Goal: Transaction & Acquisition: Book appointment/travel/reservation

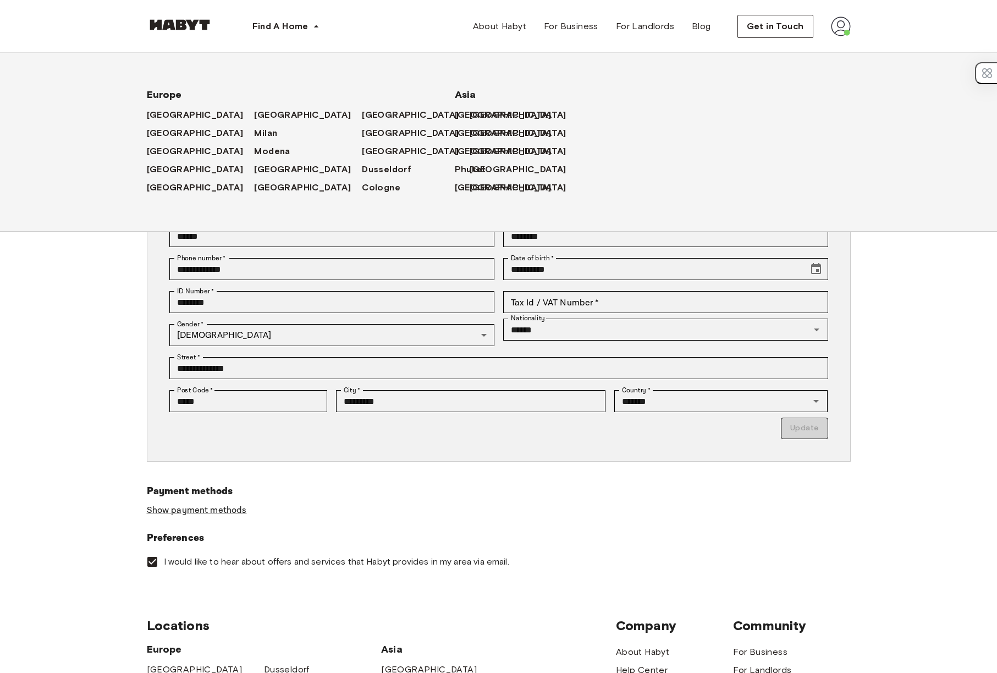
click at [233, 27] on div "Find A Home Europe Amsterdam Berlin Frankfurt Hamburg Lisbon Madrid Milan Moden…" at bounding box center [242, 26] width 190 height 53
click at [288, 32] on span "Find A Home" at bounding box center [280, 26] width 56 height 13
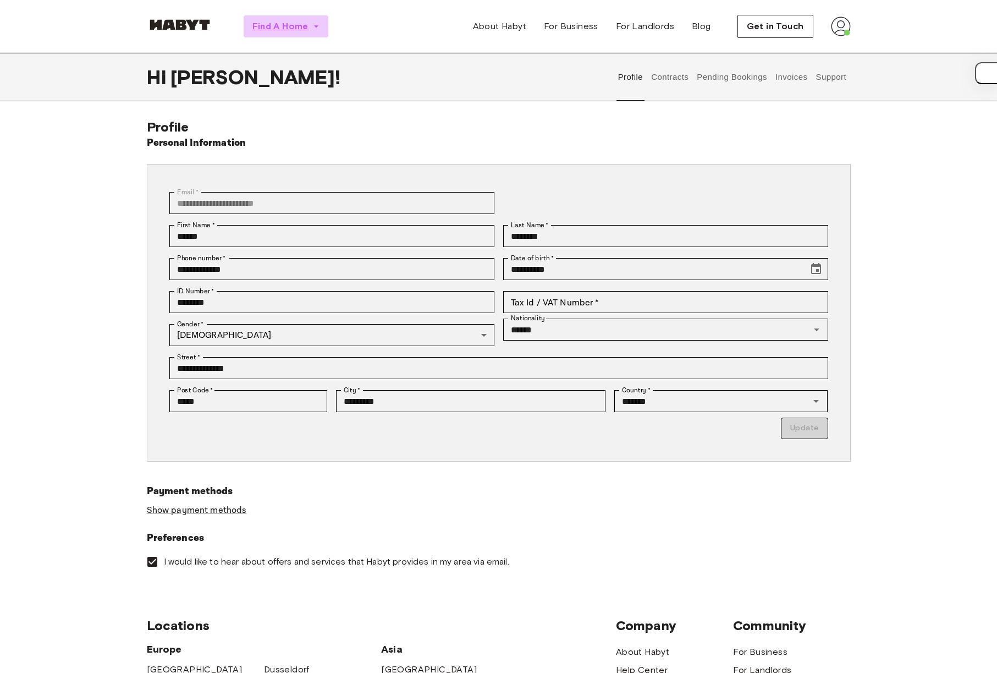
click at [294, 24] on span "Find A Home" at bounding box center [280, 26] width 56 height 13
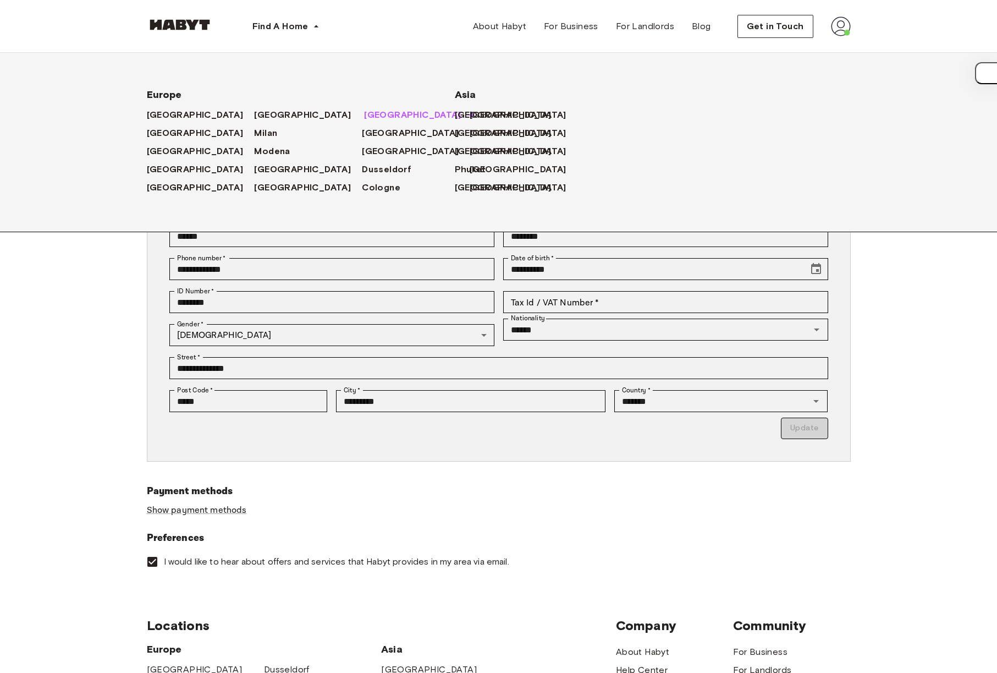
click at [364, 108] on span "Munich" at bounding box center [412, 114] width 97 height 13
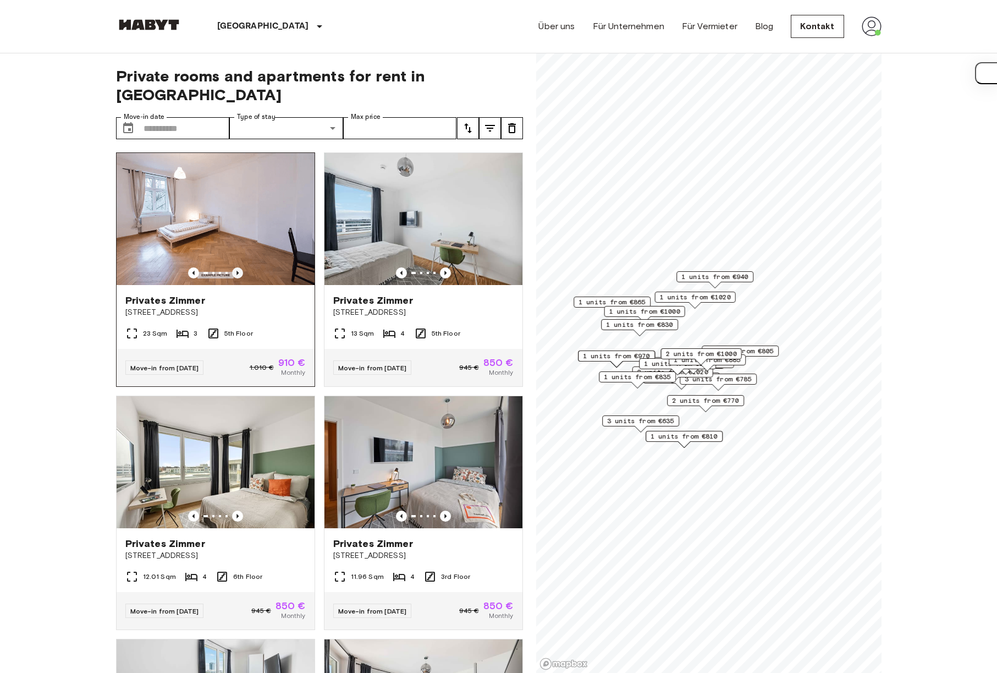
click at [236, 271] on icon "Previous image" at bounding box center [237, 273] width 2 height 4
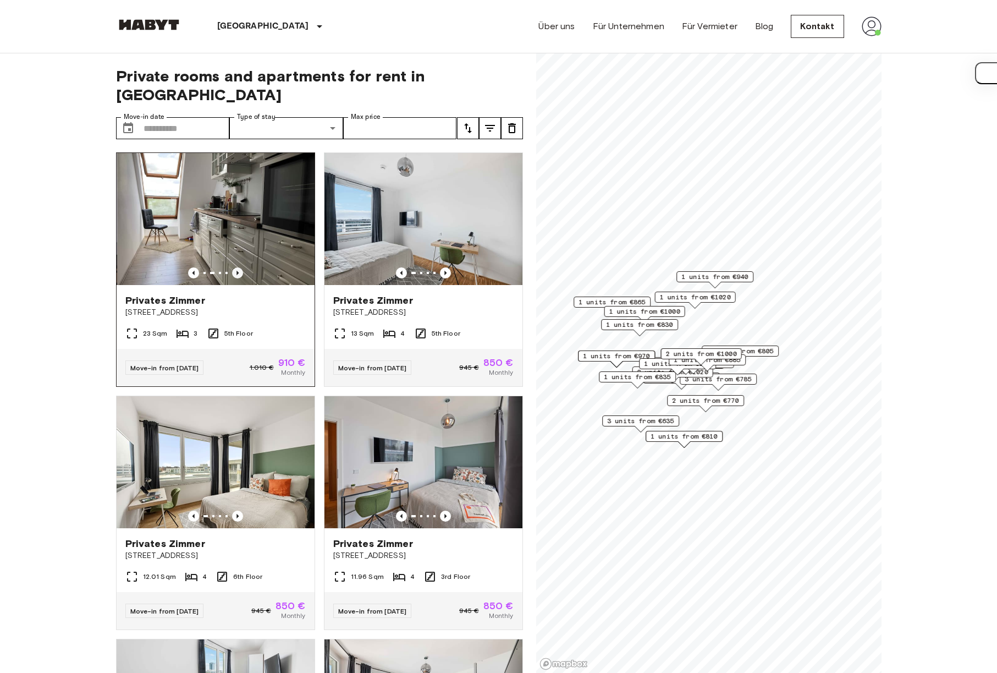
click at [236, 271] on icon "Previous image" at bounding box center [237, 273] width 2 height 4
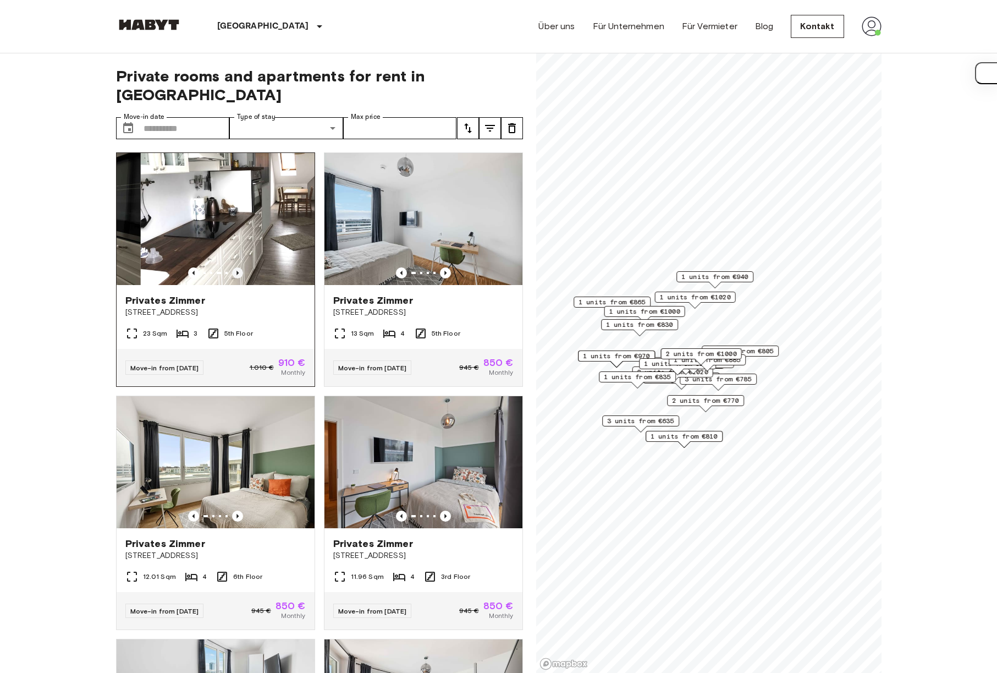
click at [236, 271] on icon "Previous image" at bounding box center [237, 273] width 2 height 4
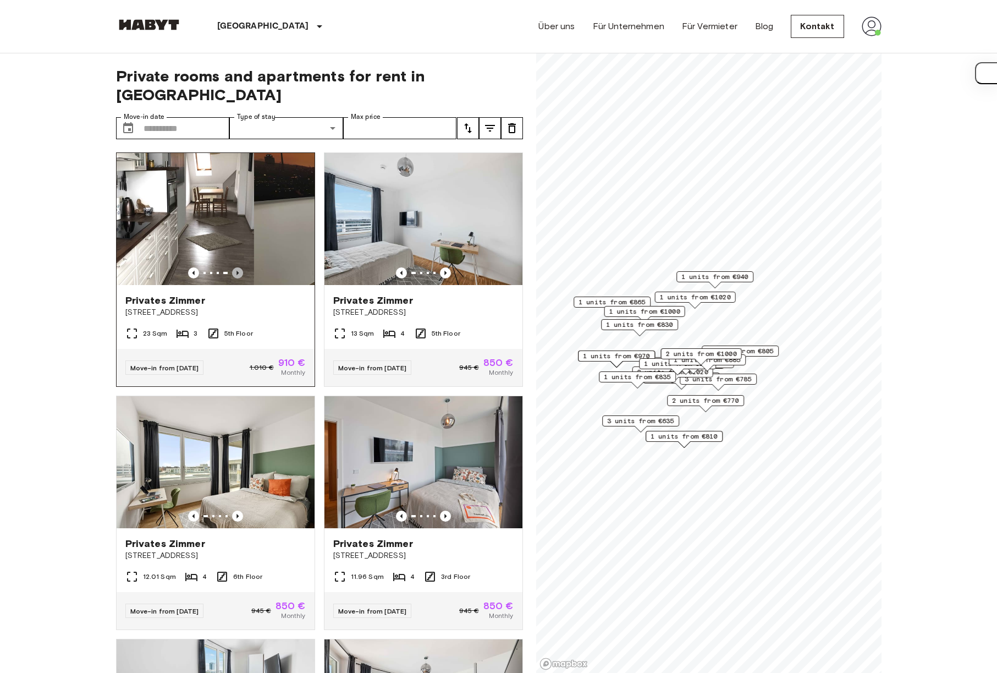
click at [236, 271] on icon "Previous image" at bounding box center [237, 273] width 2 height 4
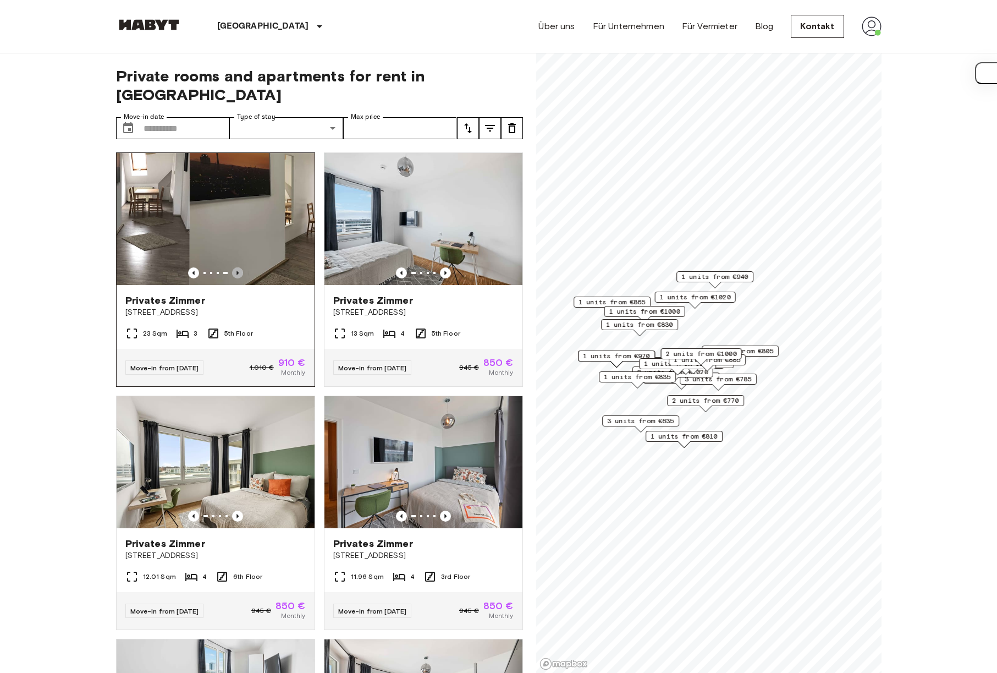
click at [236, 271] on icon "Previous image" at bounding box center [237, 273] width 2 height 4
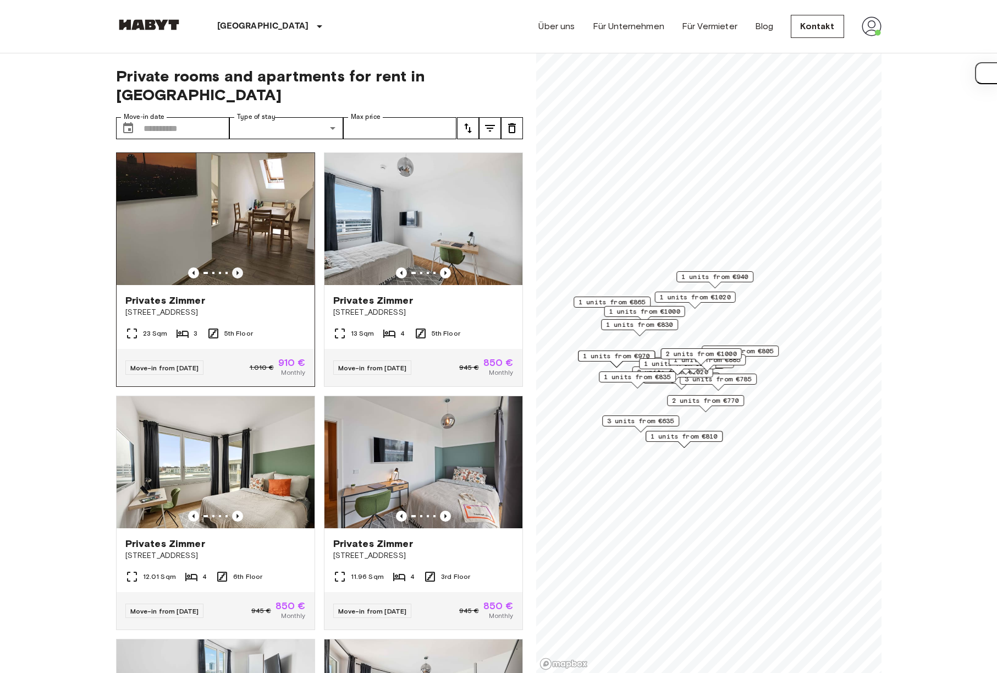
click at [236, 271] on icon "Previous image" at bounding box center [237, 273] width 2 height 4
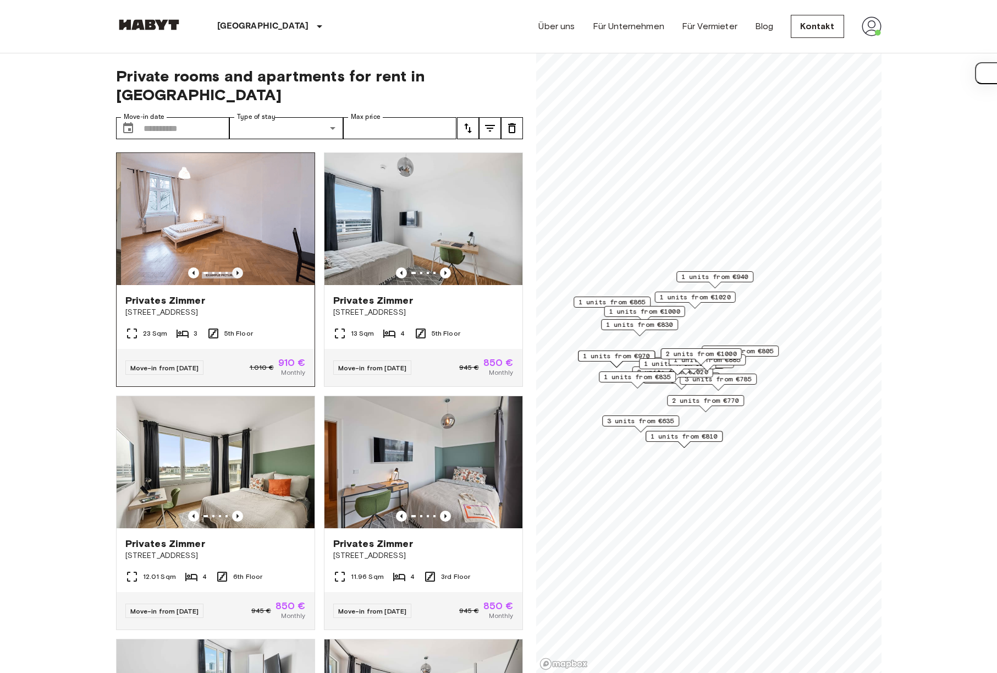
click at [236, 271] on icon "Previous image" at bounding box center [237, 273] width 2 height 4
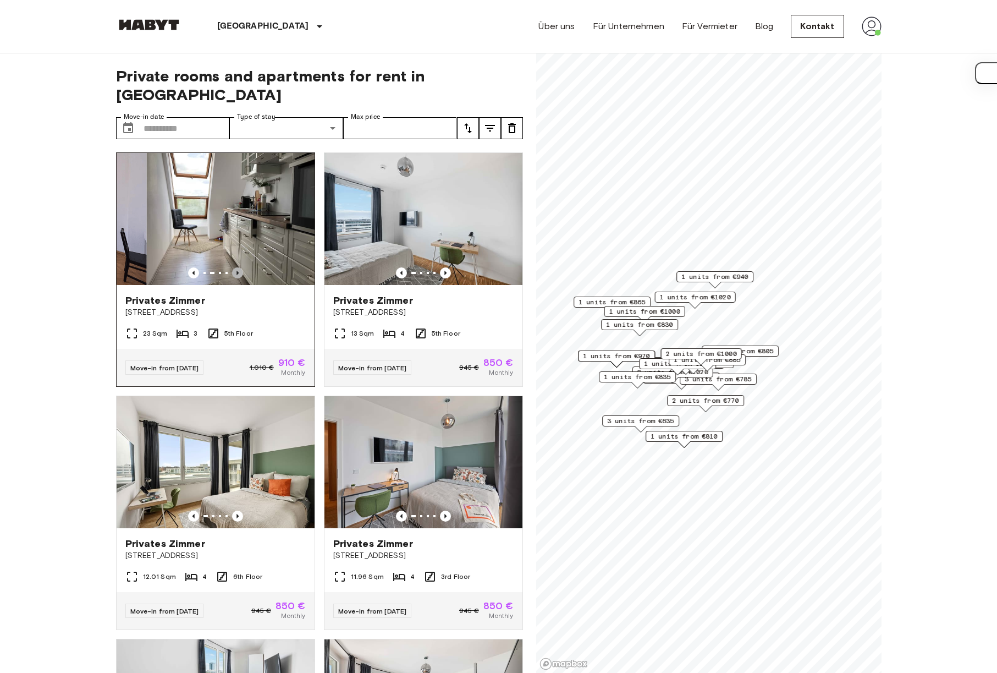
click at [236, 271] on icon "Previous image" at bounding box center [237, 273] width 2 height 4
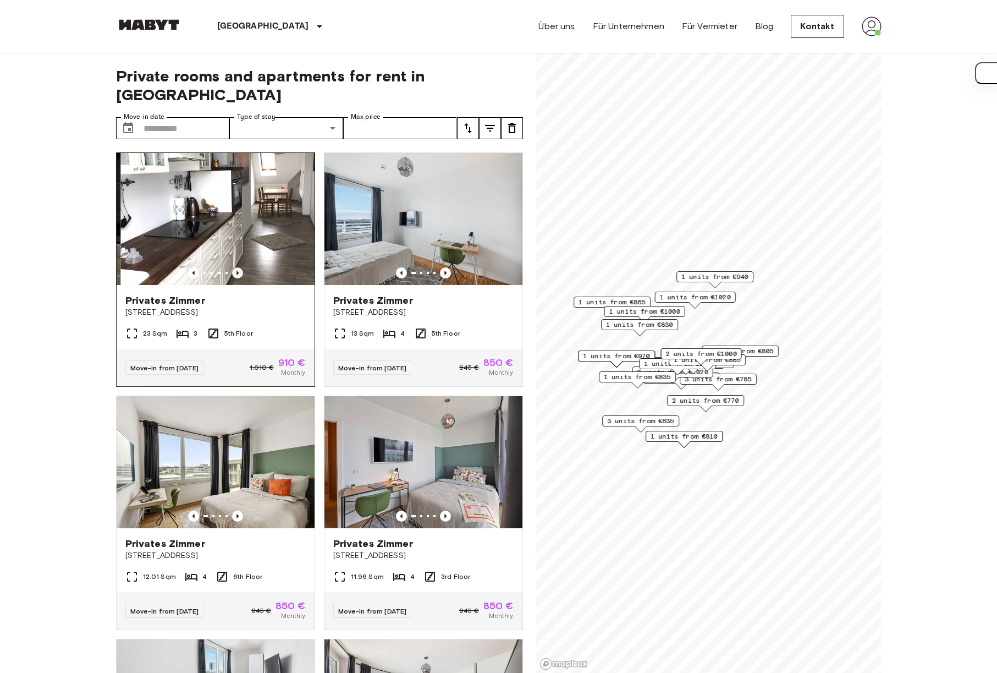
click at [236, 271] on icon "Previous image" at bounding box center [237, 273] width 2 height 4
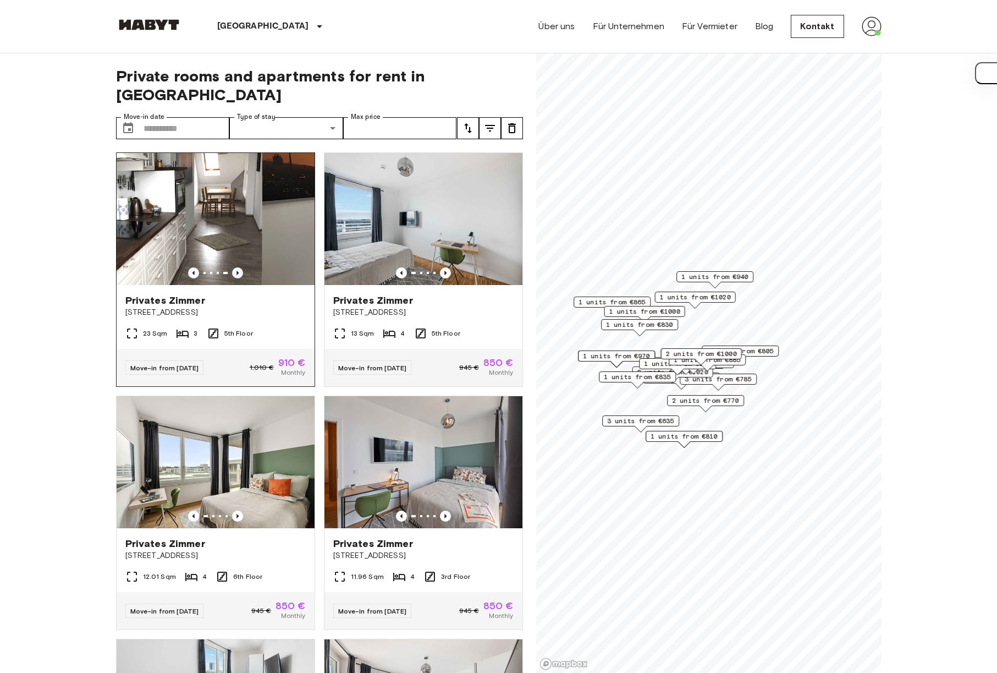
click at [236, 271] on icon "Previous image" at bounding box center [237, 273] width 2 height 4
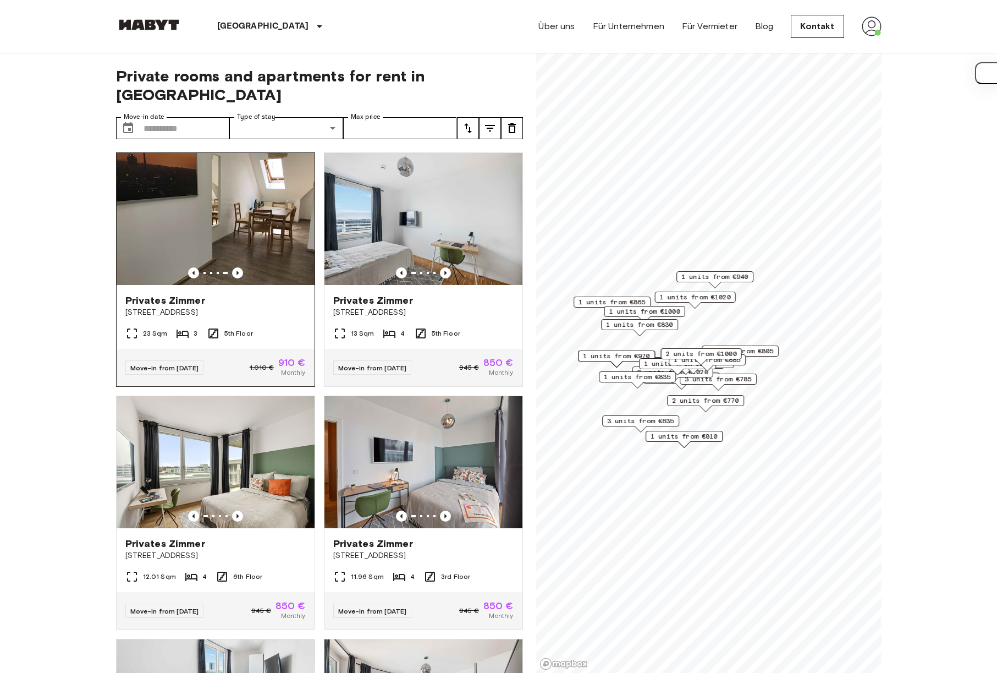
click at [164, 307] on span "[STREET_ADDRESS]" at bounding box center [215, 312] width 180 height 11
click at [252, 228] on img at bounding box center [216, 219] width 198 height 132
click at [279, 307] on span "[STREET_ADDRESS]" at bounding box center [215, 312] width 180 height 11
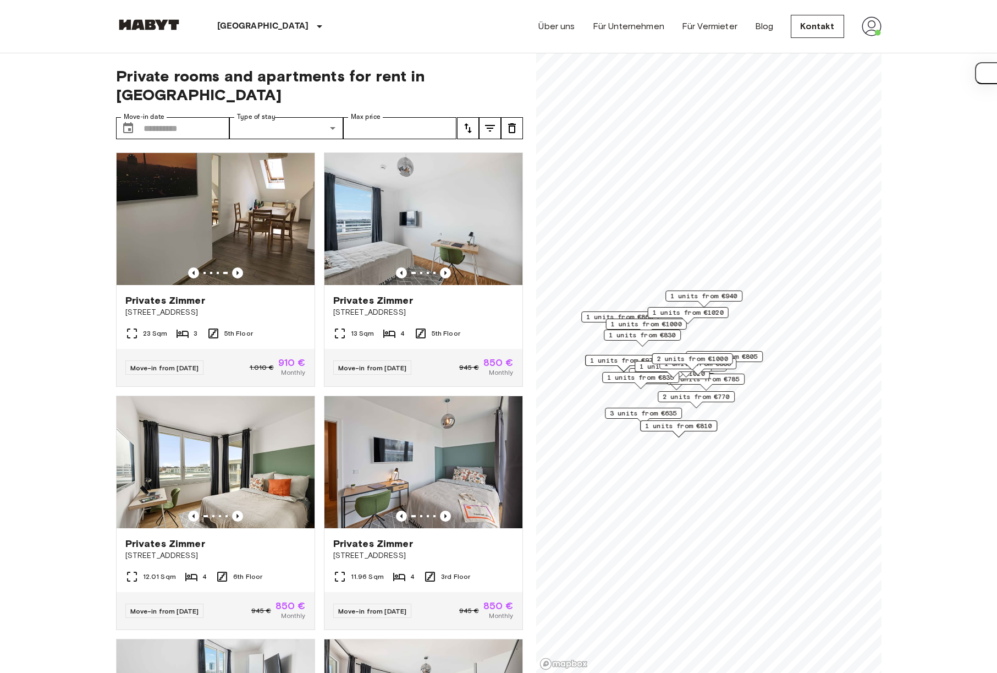
scroll to position [261, 0]
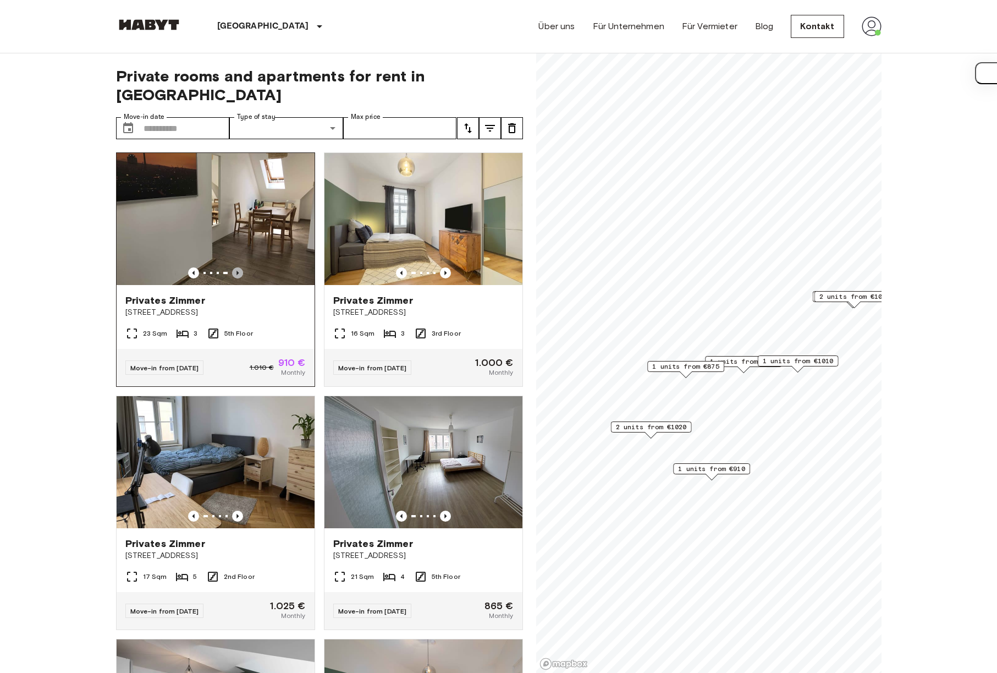
click at [232, 267] on icon "Previous image" at bounding box center [237, 272] width 11 height 11
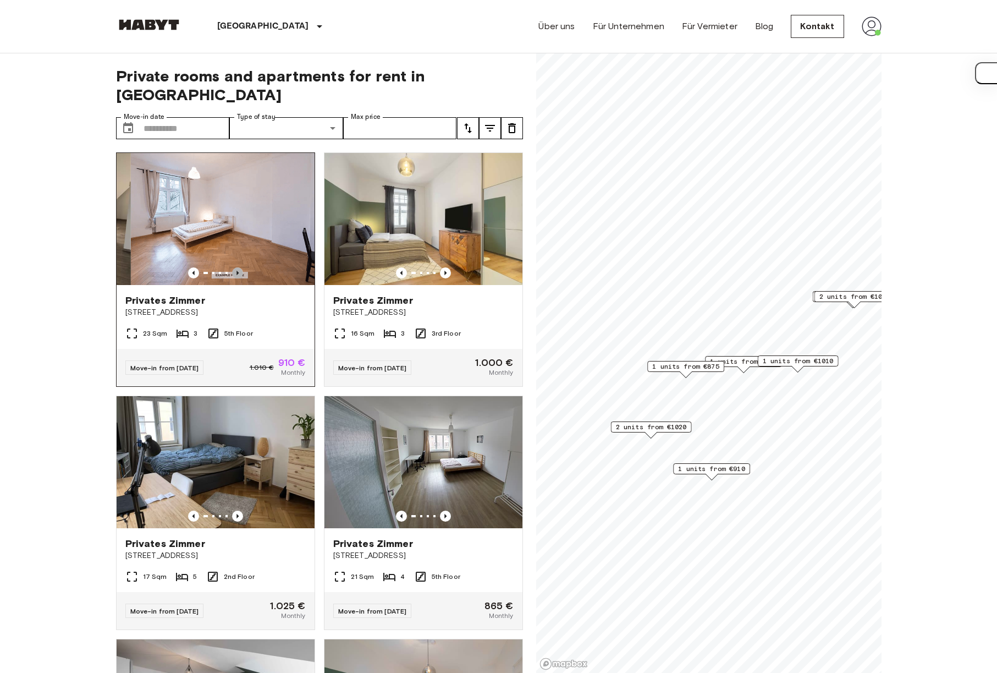
click at [232, 267] on icon "Previous image" at bounding box center [237, 272] width 11 height 11
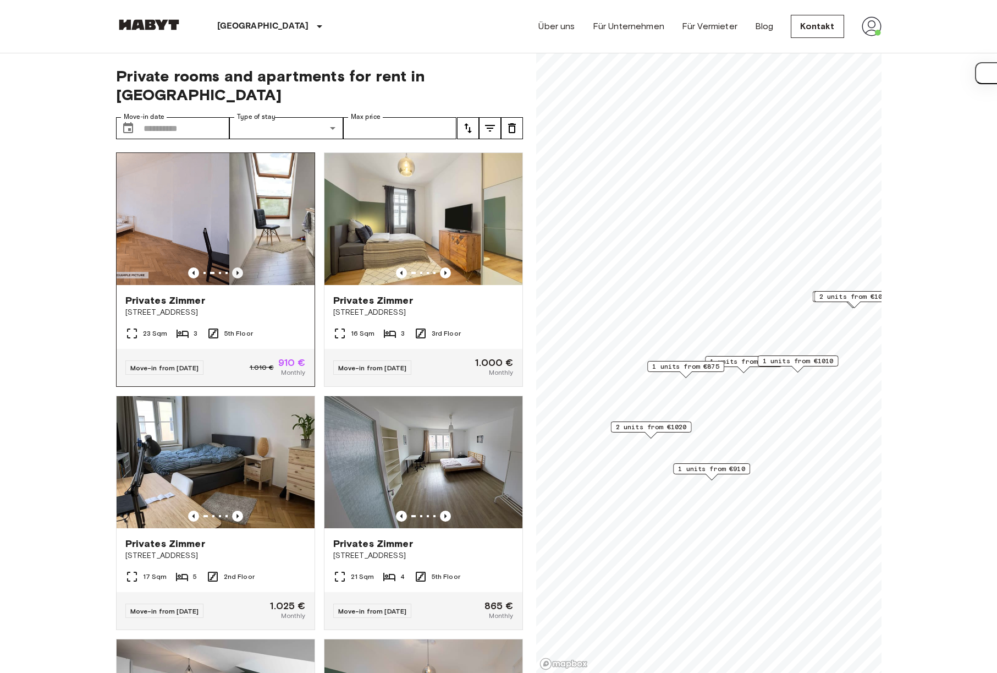
click at [232, 267] on icon "Previous image" at bounding box center [237, 272] width 11 height 11
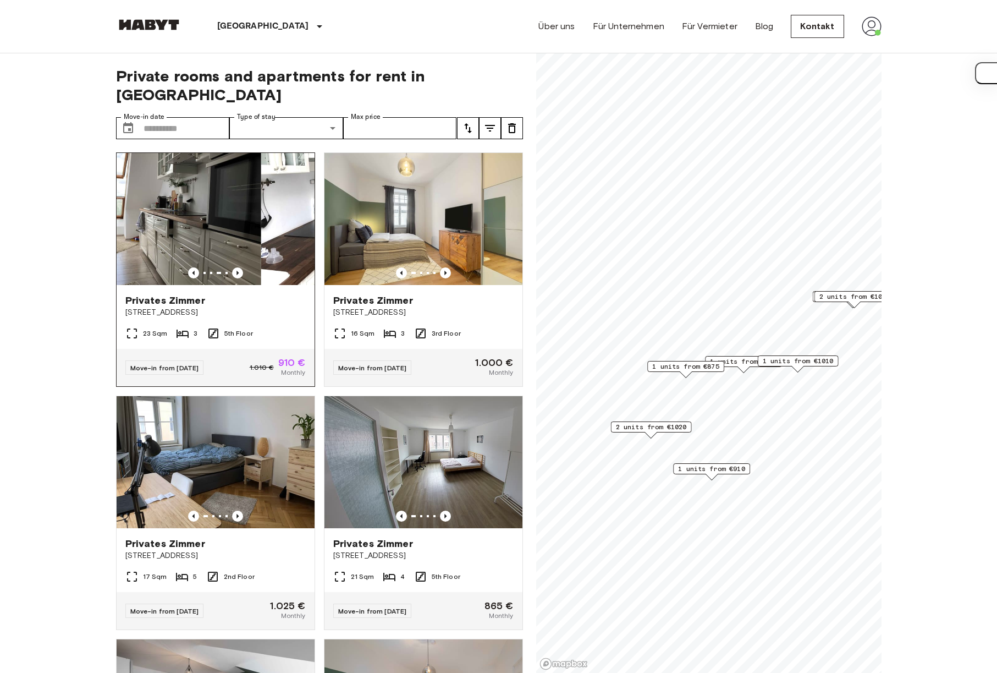
click at [261, 225] on img at bounding box center [360, 219] width 198 height 132
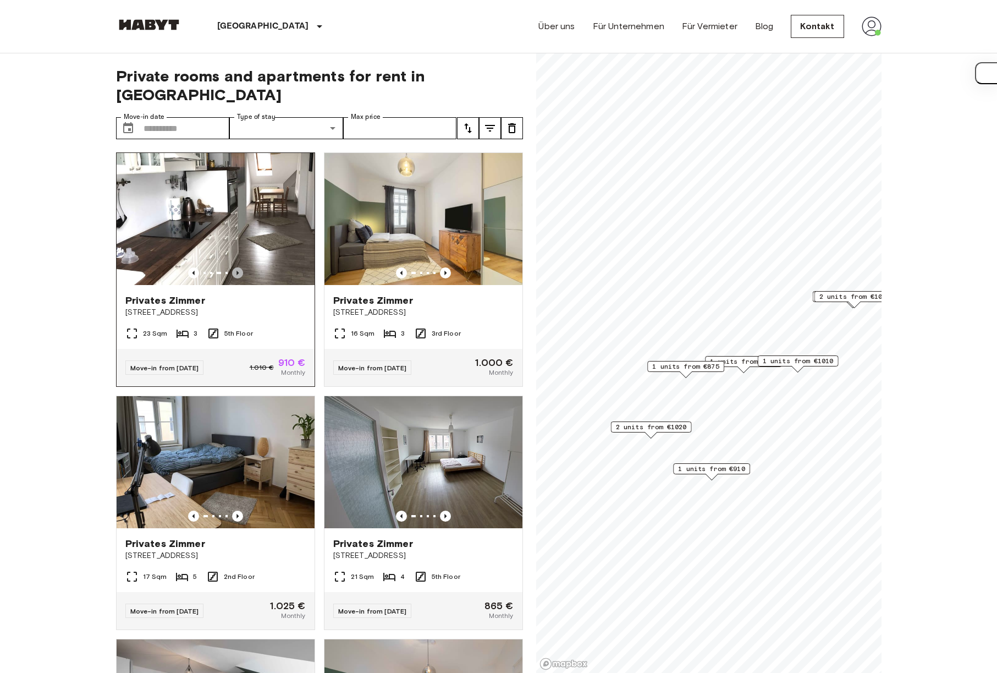
click at [233, 267] on icon "Previous image" at bounding box center [237, 272] width 11 height 11
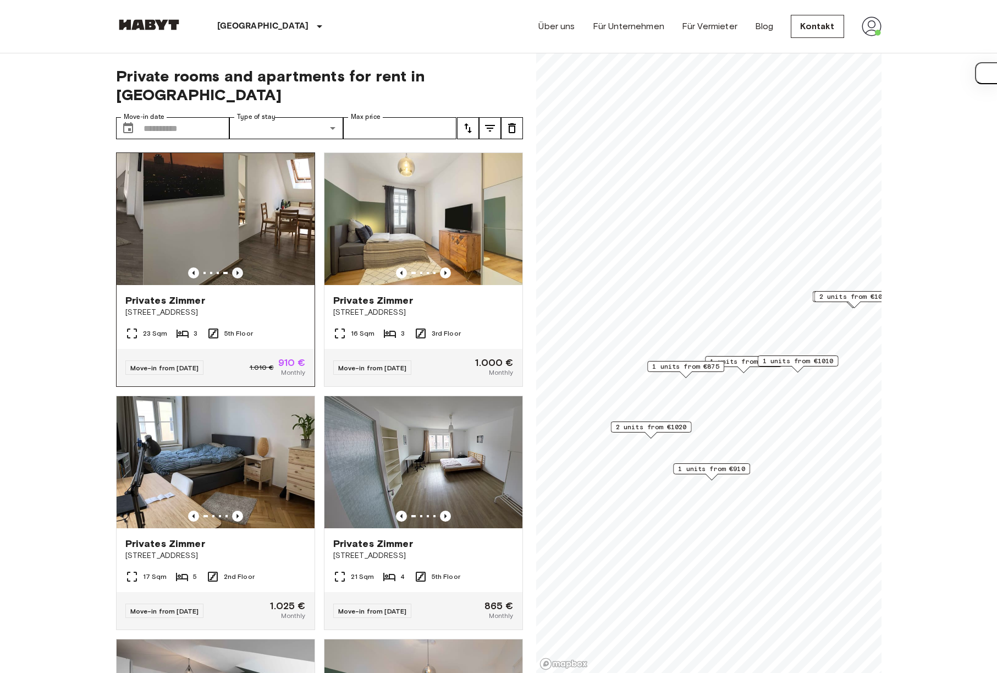
click at [233, 267] on icon "Previous image" at bounding box center [237, 272] width 11 height 11
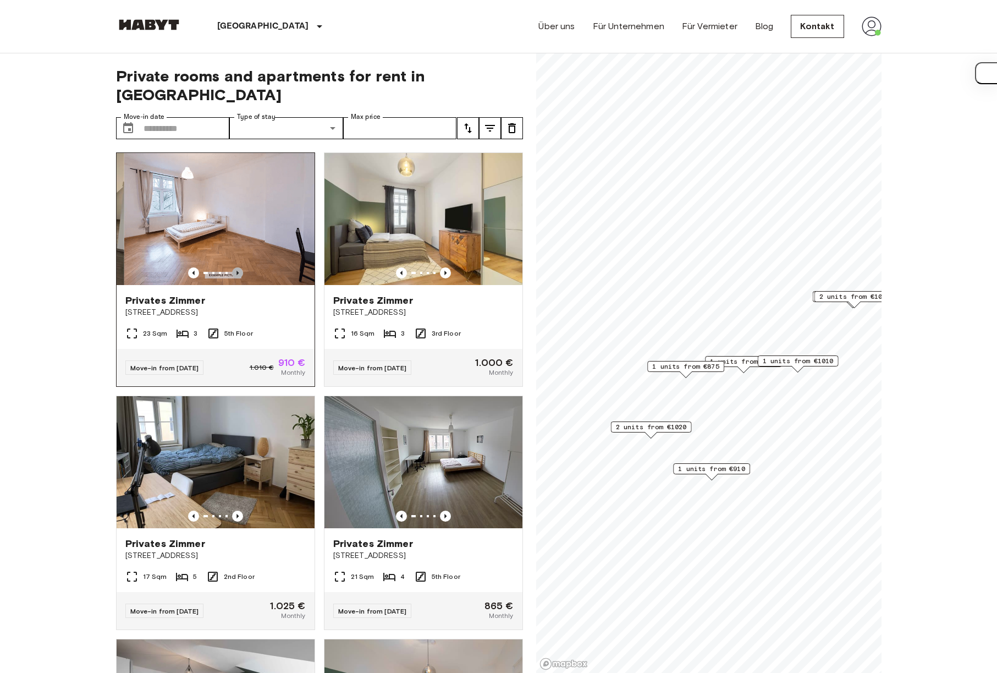
click at [233, 267] on icon "Previous image" at bounding box center [237, 272] width 11 height 11
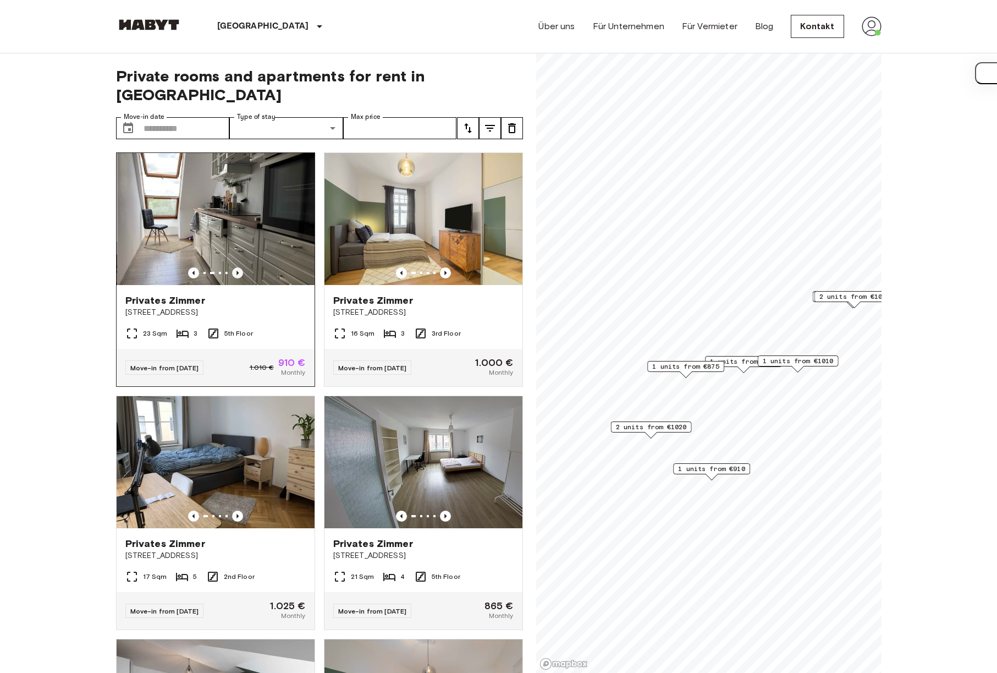
click at [233, 267] on icon "Previous image" at bounding box center [237, 272] width 11 height 11
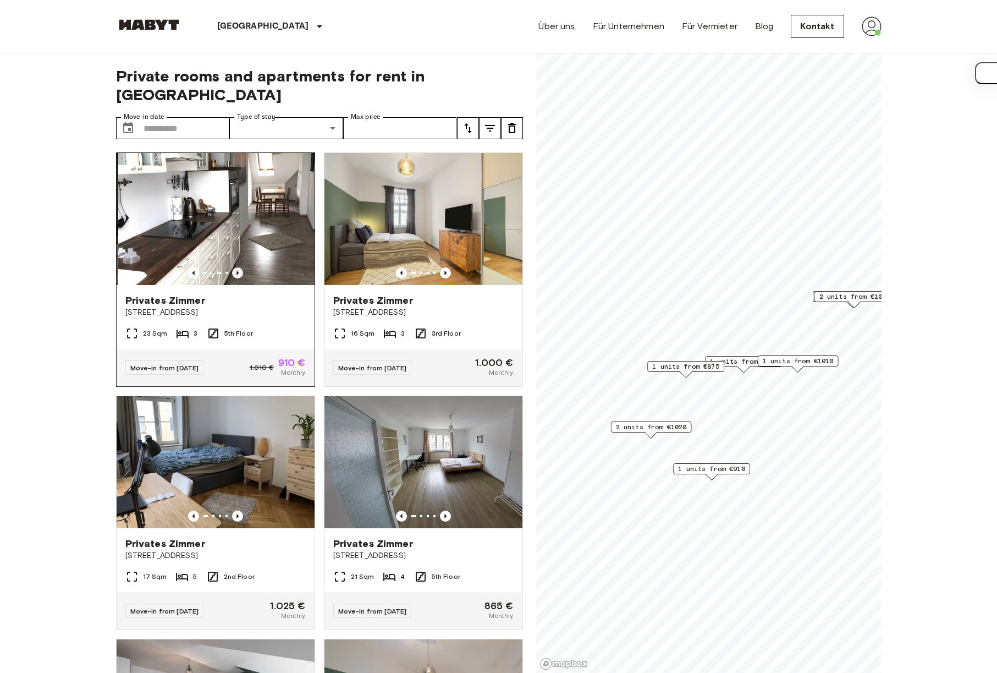
click at [233, 267] on icon "Previous image" at bounding box center [237, 272] width 11 height 11
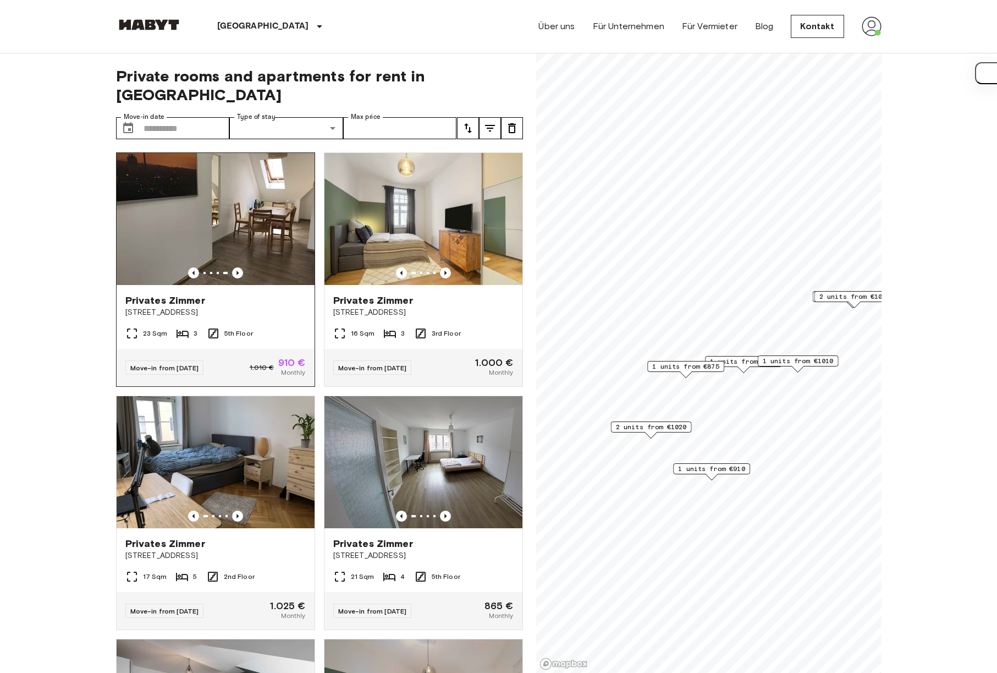
click at [244, 222] on img at bounding box center [216, 219] width 198 height 132
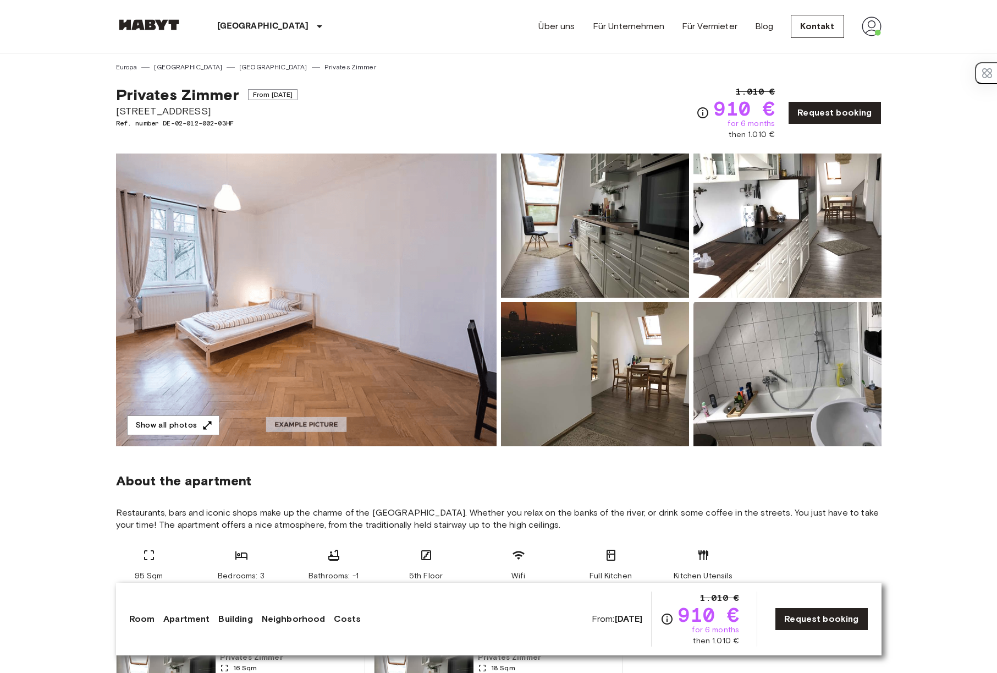
click at [157, 108] on span "[STREET_ADDRESS]" at bounding box center [207, 111] width 182 height 14
copy span "[STREET_ADDRESS]"
click at [377, 336] on img at bounding box center [306, 299] width 381 height 293
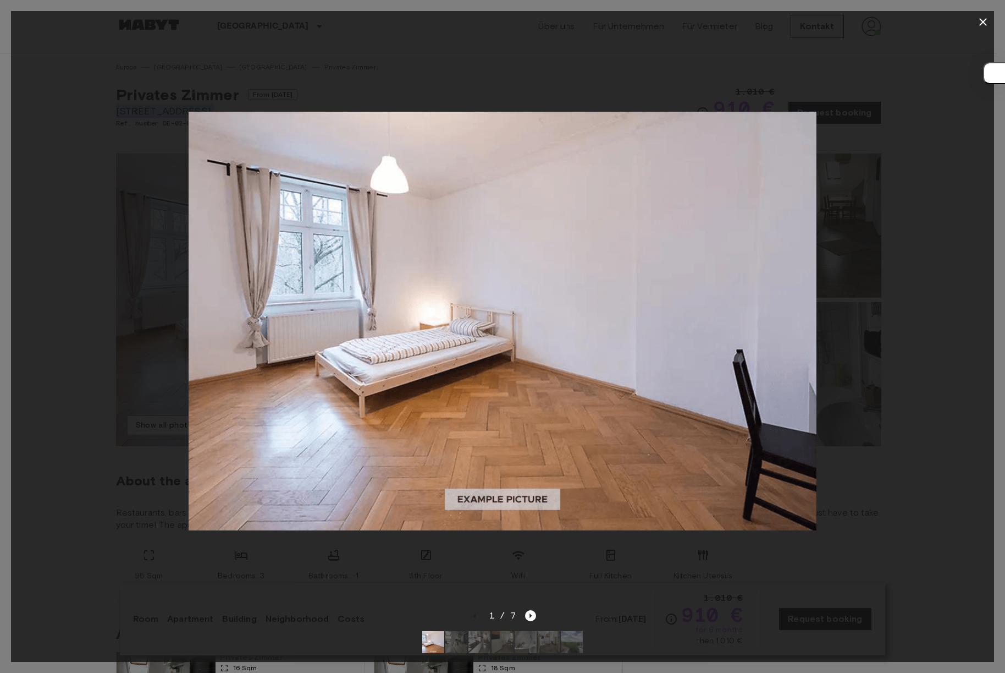
click at [377, 335] on img at bounding box center [502, 321] width 627 height 419
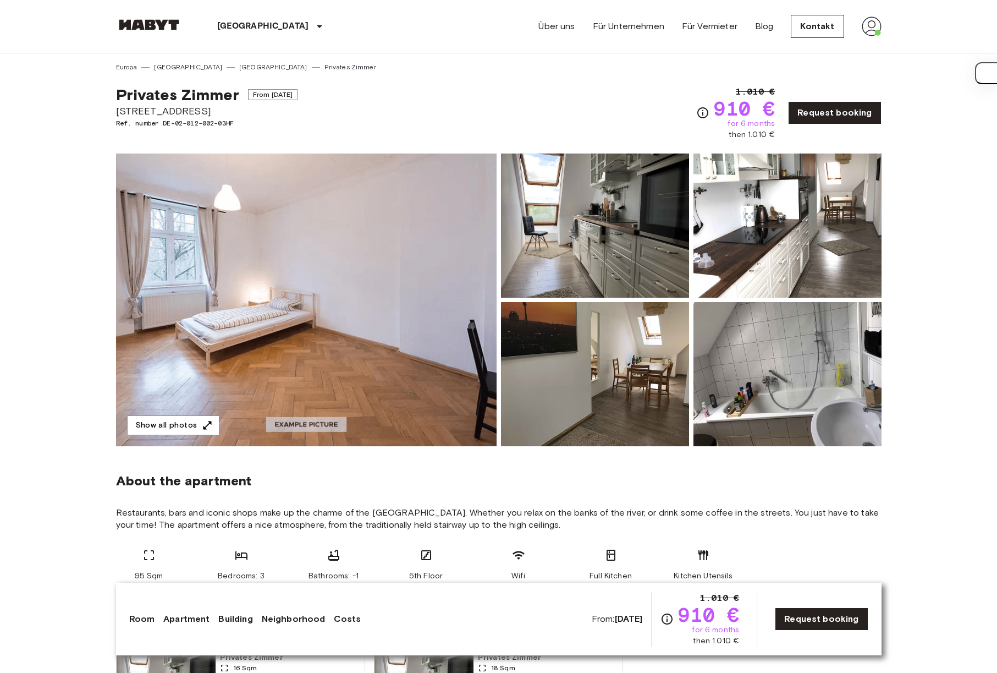
click at [316, 272] on img at bounding box center [306, 299] width 381 height 293
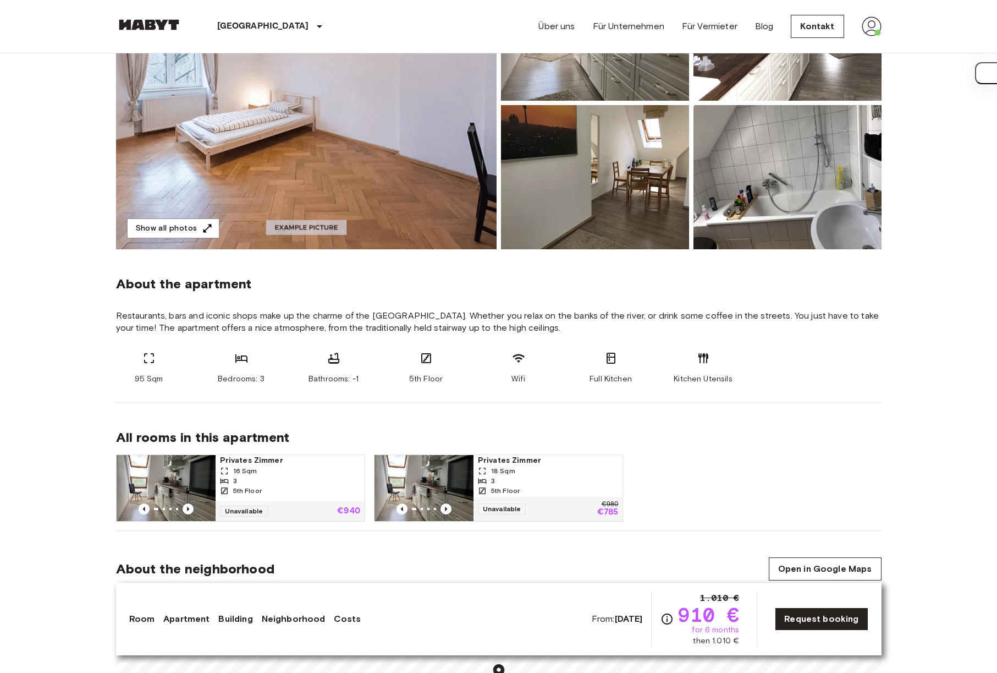
scroll to position [382, 0]
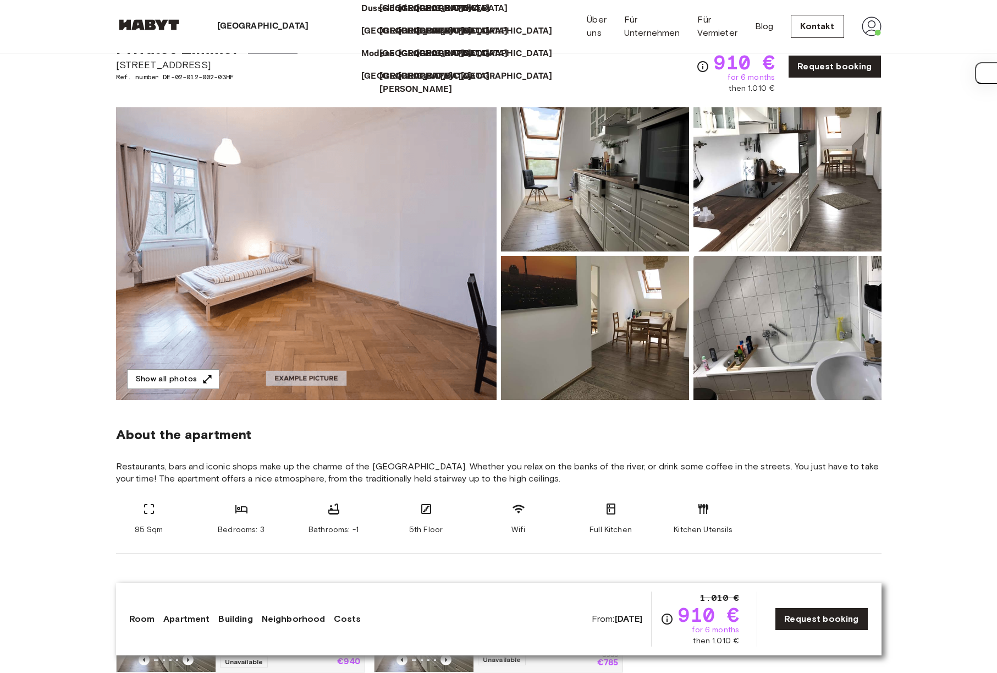
scroll to position [0, 0]
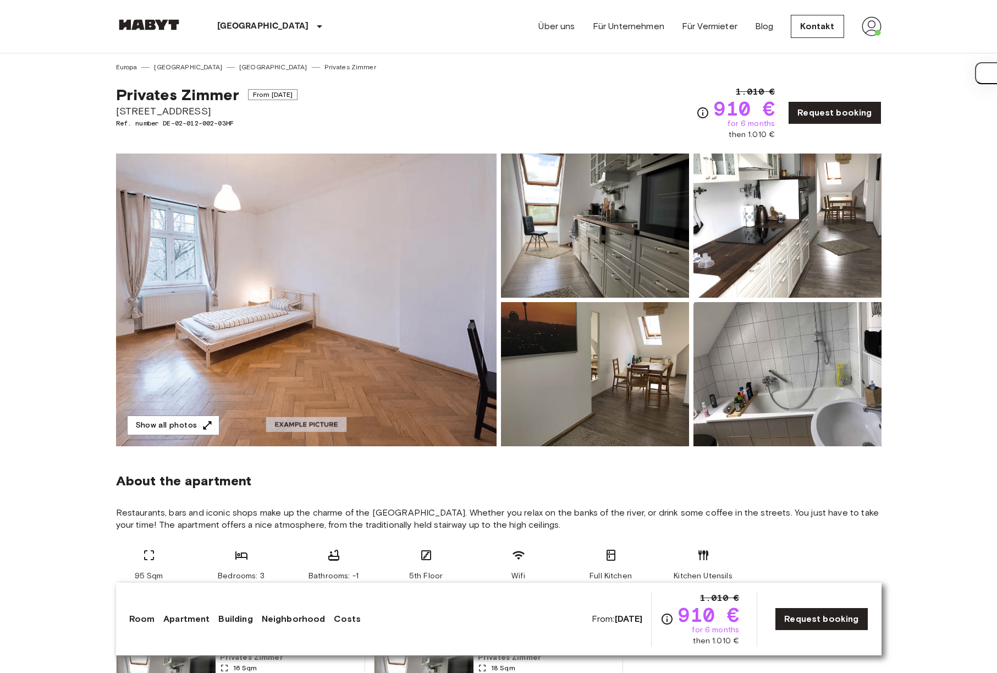
click at [326, 261] on img at bounding box center [306, 299] width 381 height 293
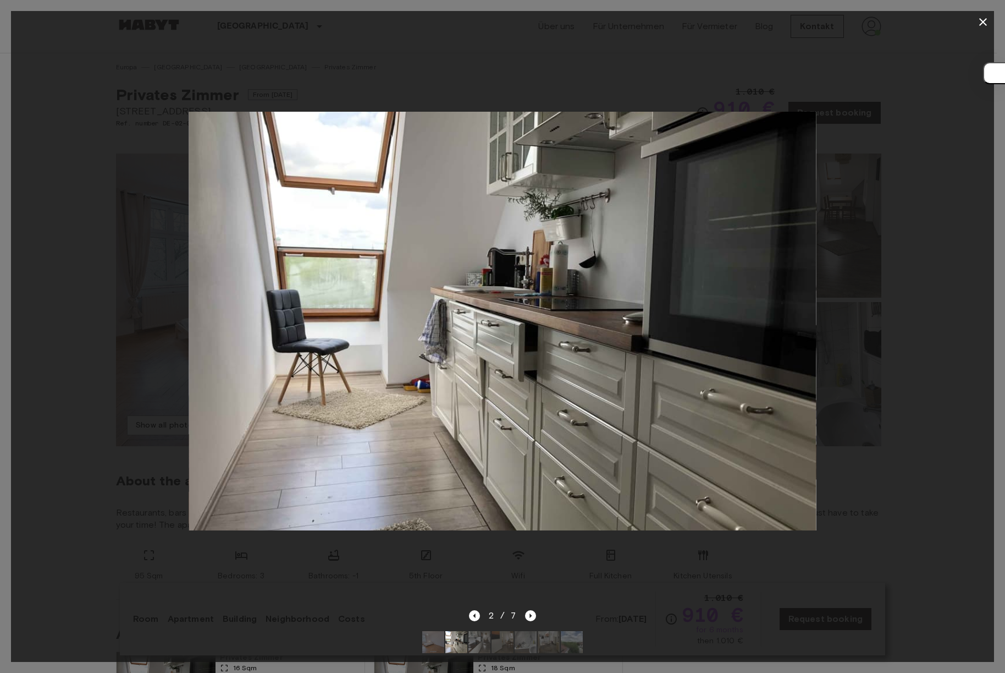
click at [123, 294] on div at bounding box center [502, 321] width 983 height 576
click at [981, 19] on icon "button" at bounding box center [983, 22] width 8 height 8
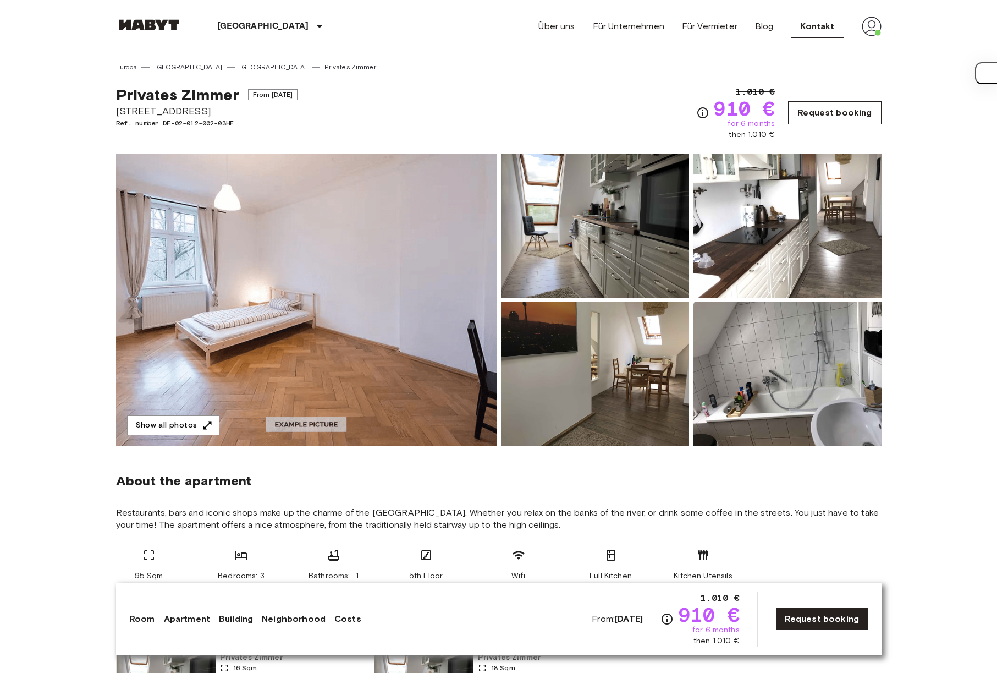
click at [861, 108] on link "Request booking" at bounding box center [834, 112] width 93 height 23
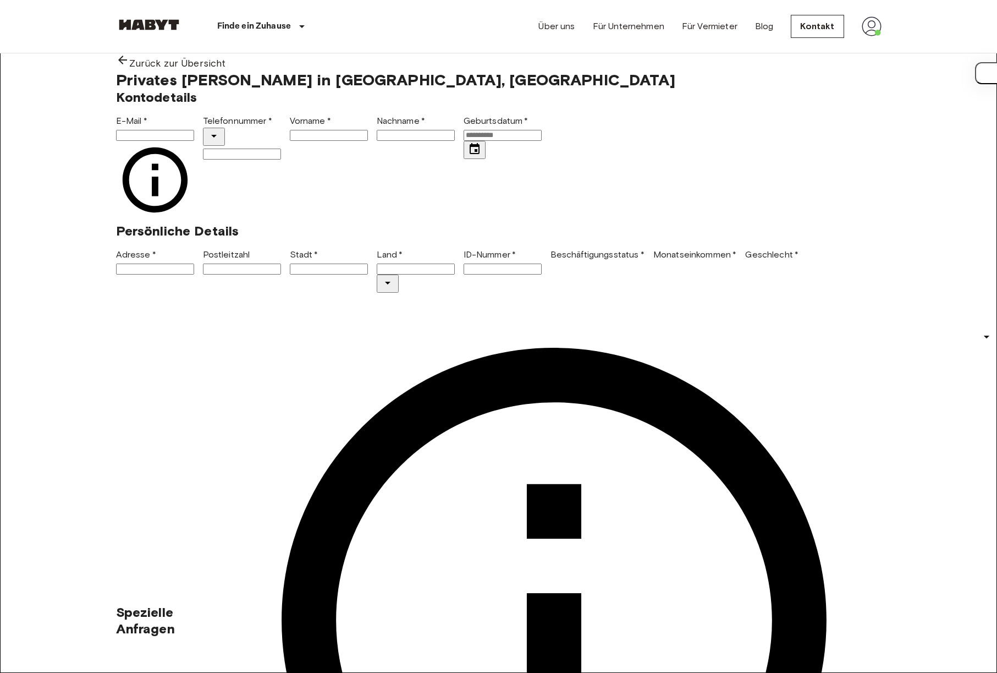
click at [528, 274] on input "ID-Nummer   *" at bounding box center [503, 268] width 78 height 11
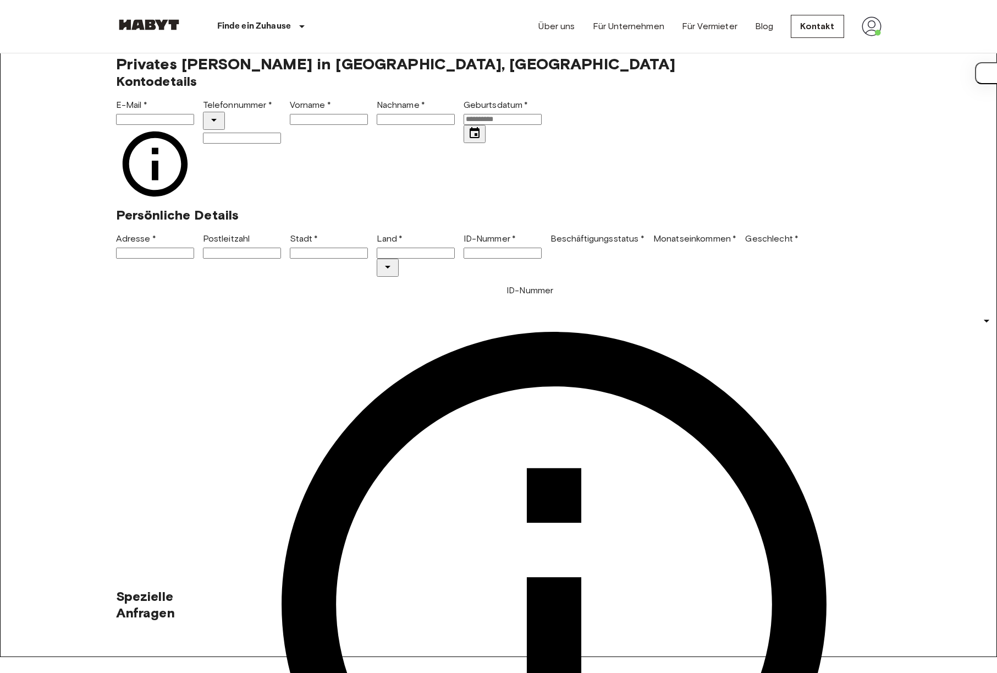
scroll to position [37, 0]
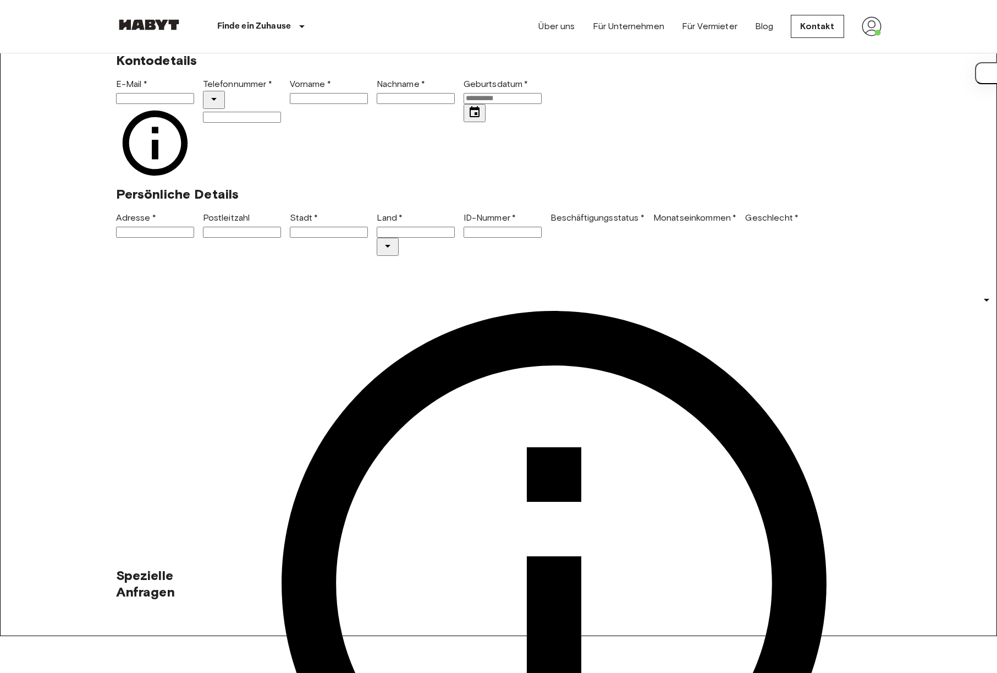
click at [457, 208] on div "Privates Zimmer in München, Glockenbachviertel Kontodetails E-Mail   * E-Mail  …" at bounding box center [499, 538] width 766 height 1009
click at [194, 104] on input "E-Mail   *" at bounding box center [155, 98] width 78 height 11
type input "**********"
type input "******"
type input "********"
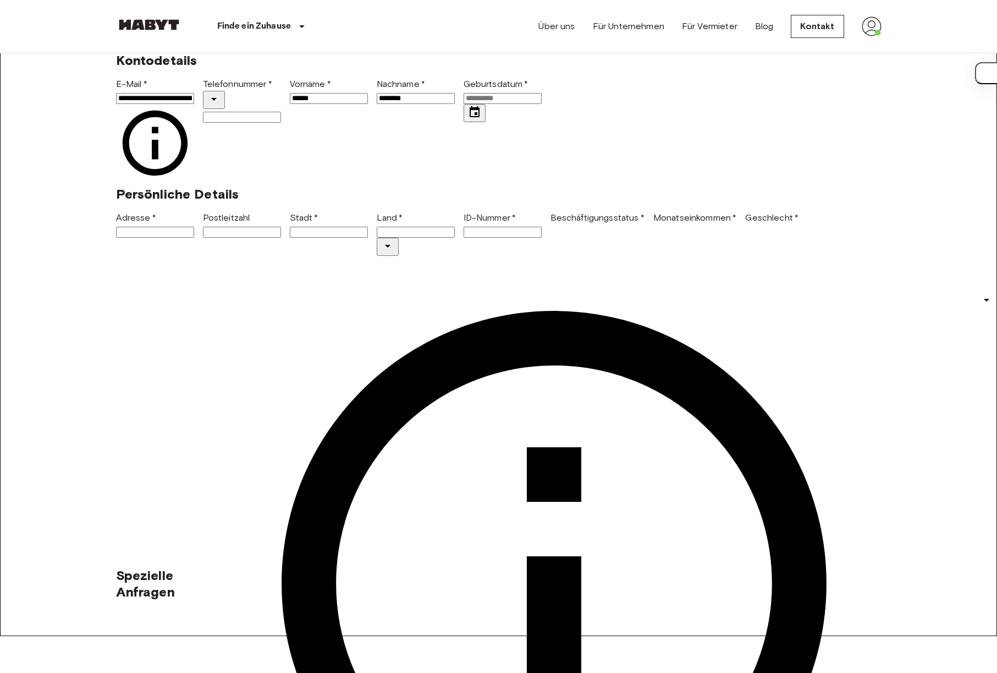
type input "**********"
type input "*****"
type input "******"
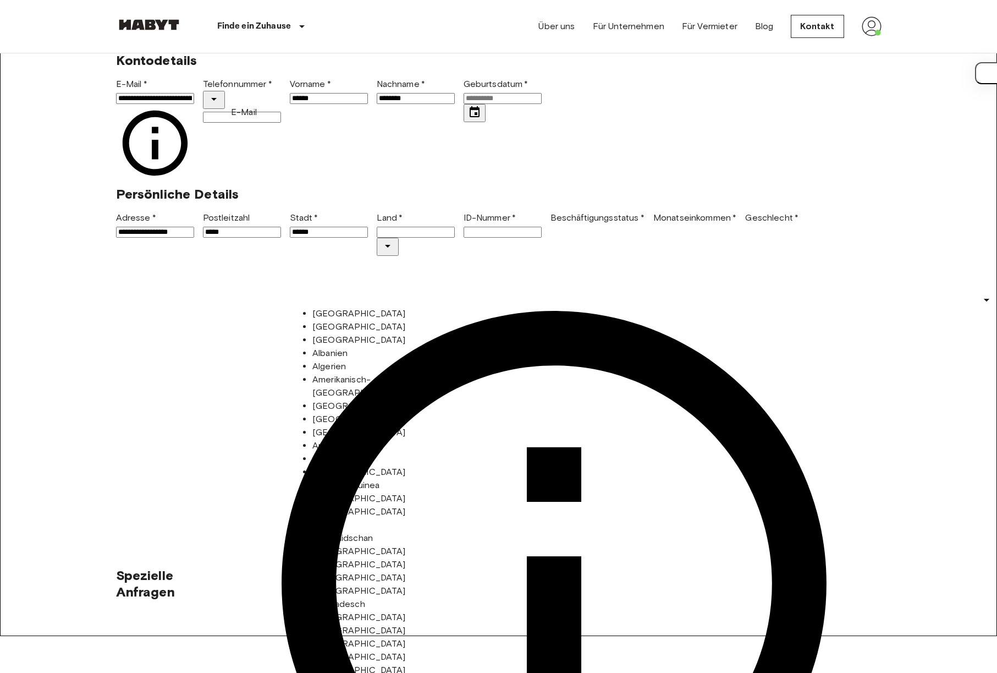
click at [194, 104] on input "**********" at bounding box center [155, 98] width 78 height 11
type input "**********"
click at [464, 104] on input "Geburtsdatum   *" at bounding box center [503, 98] width 78 height 11
click at [468, 119] on icon "Choose date" at bounding box center [474, 112] width 13 height 13
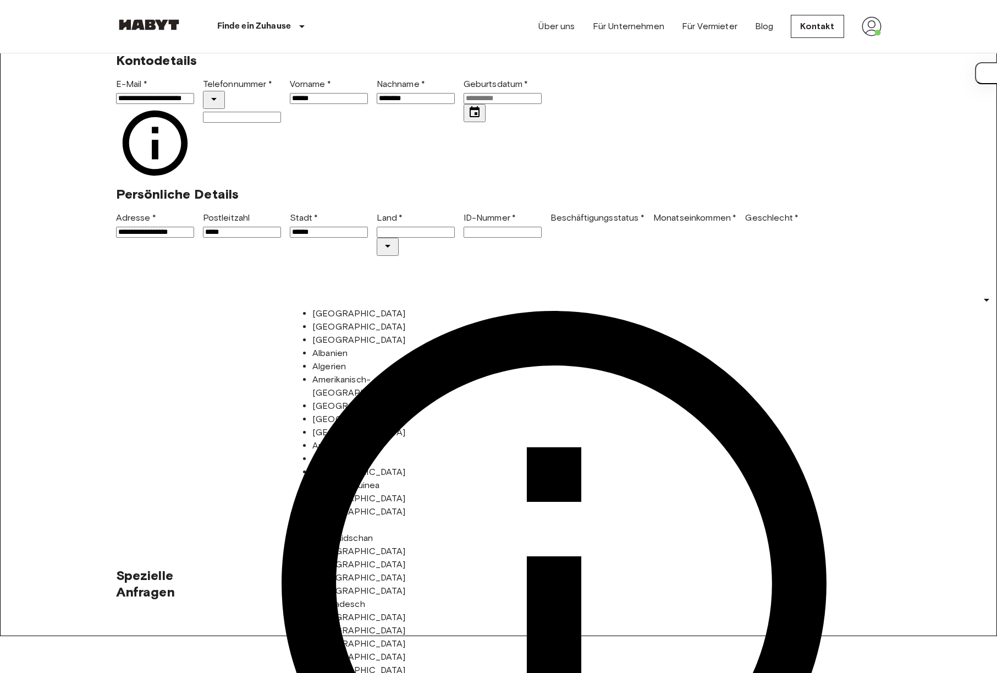
click at [468, 119] on icon "Choose date" at bounding box center [474, 112] width 13 height 13
click at [265, 229] on div at bounding box center [204, 247] width 121 height 37
click at [464, 104] on input "Geburtsdatum   *" at bounding box center [503, 98] width 78 height 11
click at [401, 202] on div "Persönliche Details" at bounding box center [494, 189] width 774 height 25
click at [194, 238] on input "**********" at bounding box center [155, 232] width 78 height 11
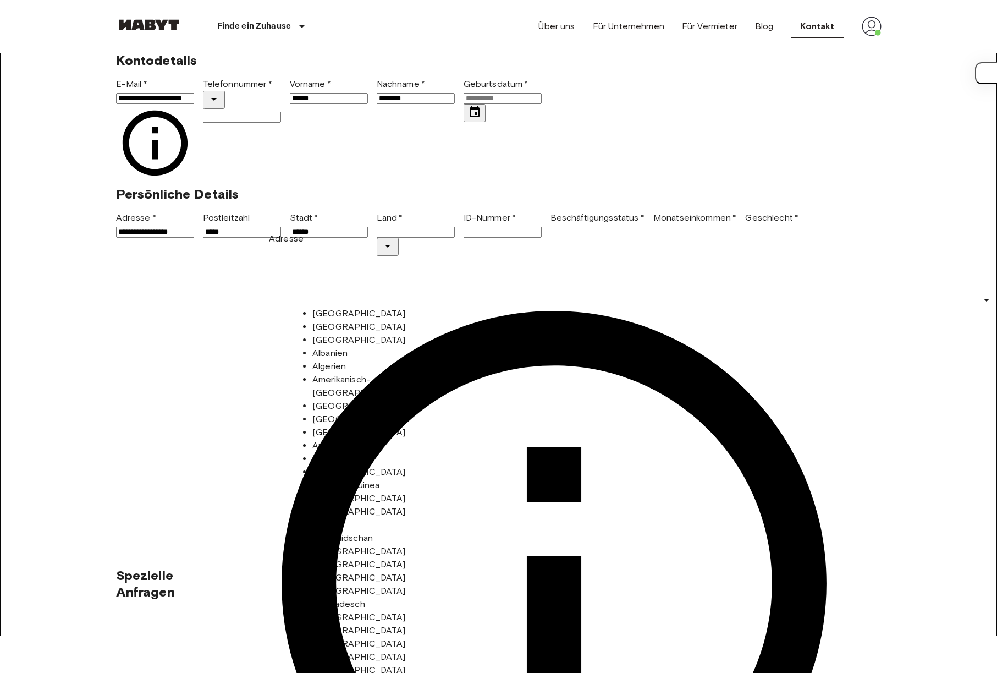
click at [194, 238] on input "**********" at bounding box center [155, 232] width 78 height 11
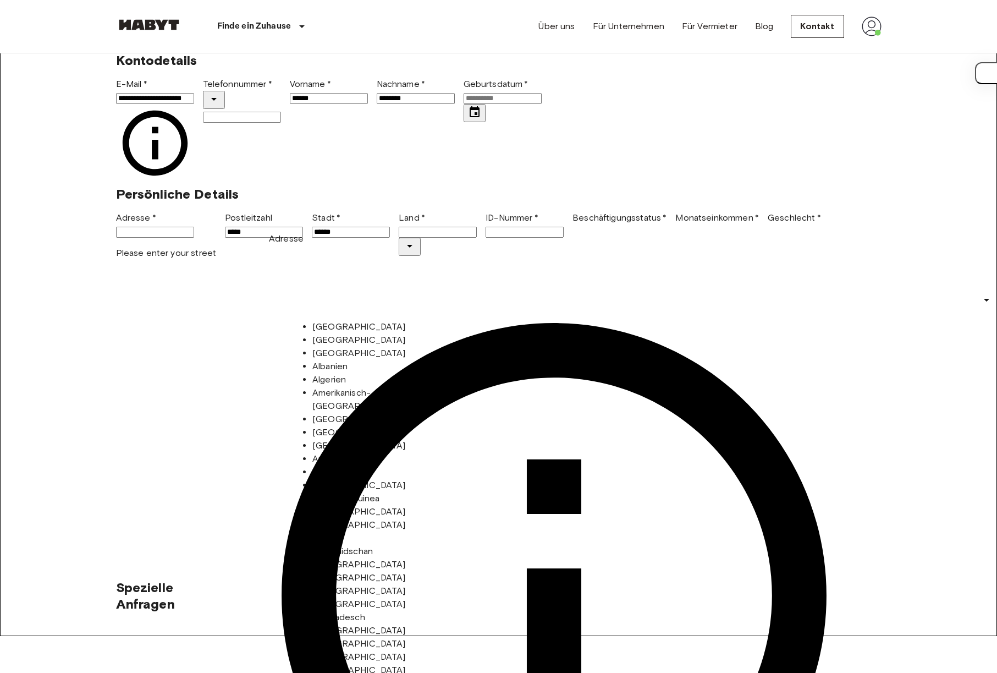
type input "*"
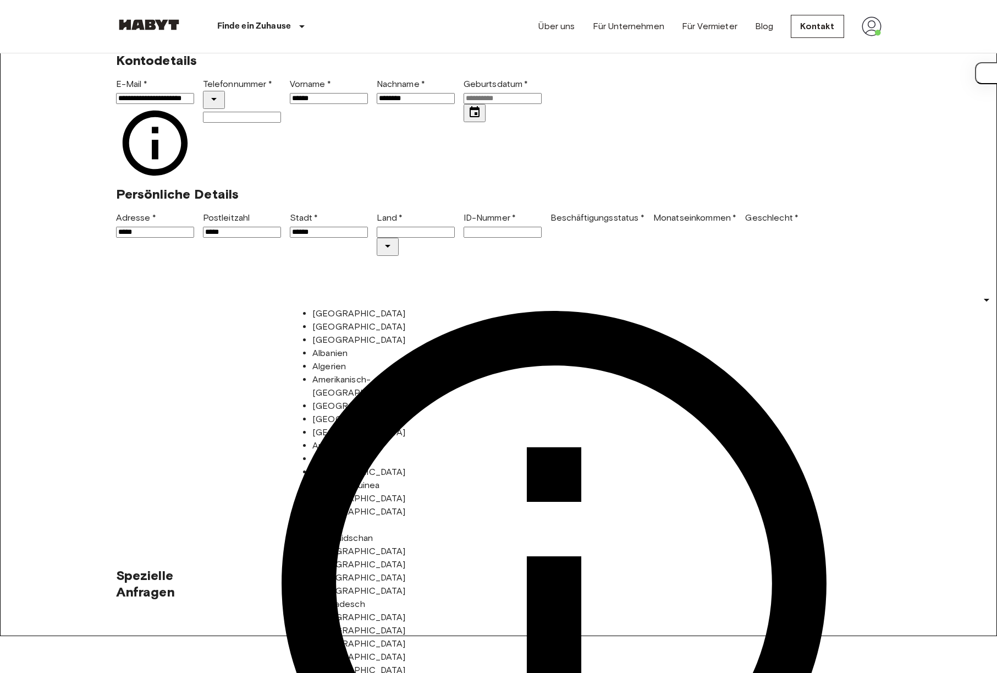
type input "**********"
click at [464, 104] on input "Geburtsdatum   *" at bounding box center [503, 98] width 78 height 11
click at [464, 104] on input "**********" at bounding box center [503, 98] width 78 height 11
click at [468, 119] on icon "Choose date, selected date is Mar 11, 191" at bounding box center [474, 112] width 13 height 13
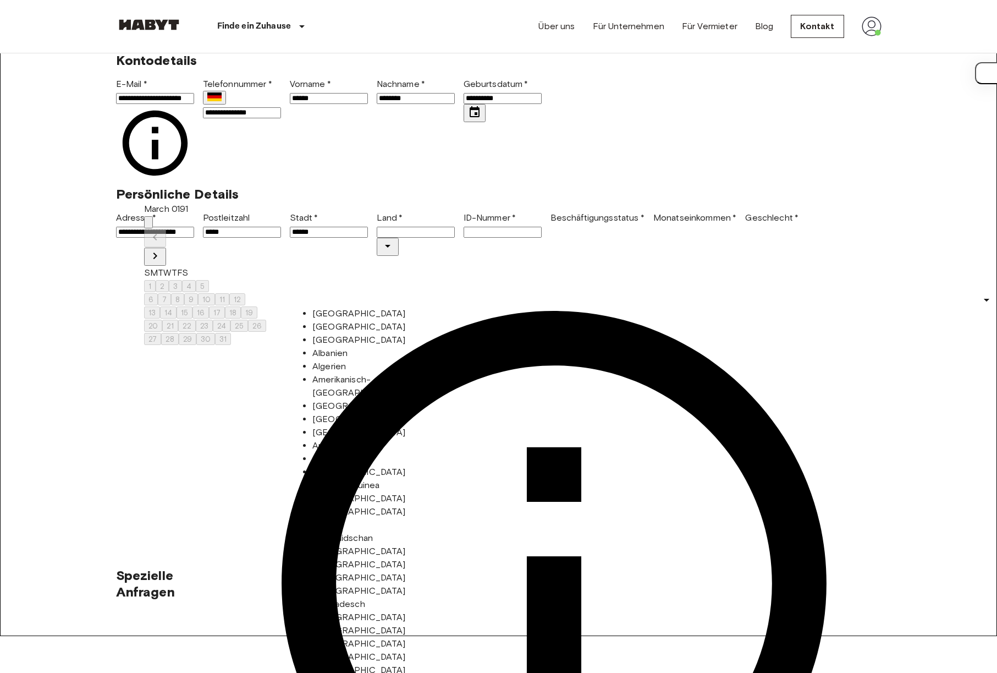
click at [188, 216] on div "March 0191" at bounding box center [205, 208] width 122 height 13
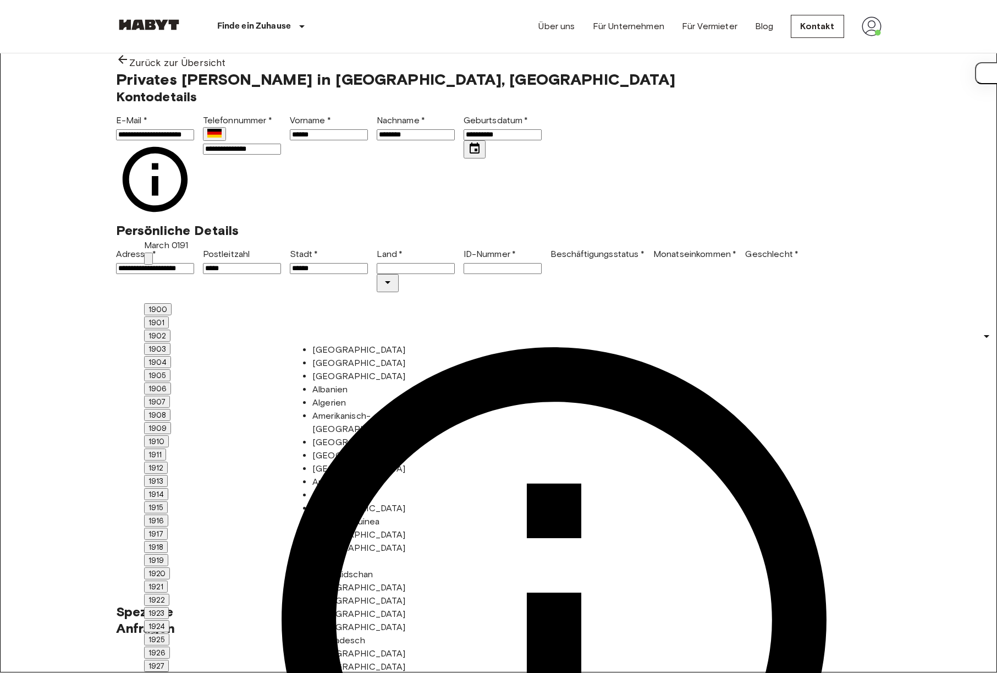
scroll to position [0, 0]
type input "**********"
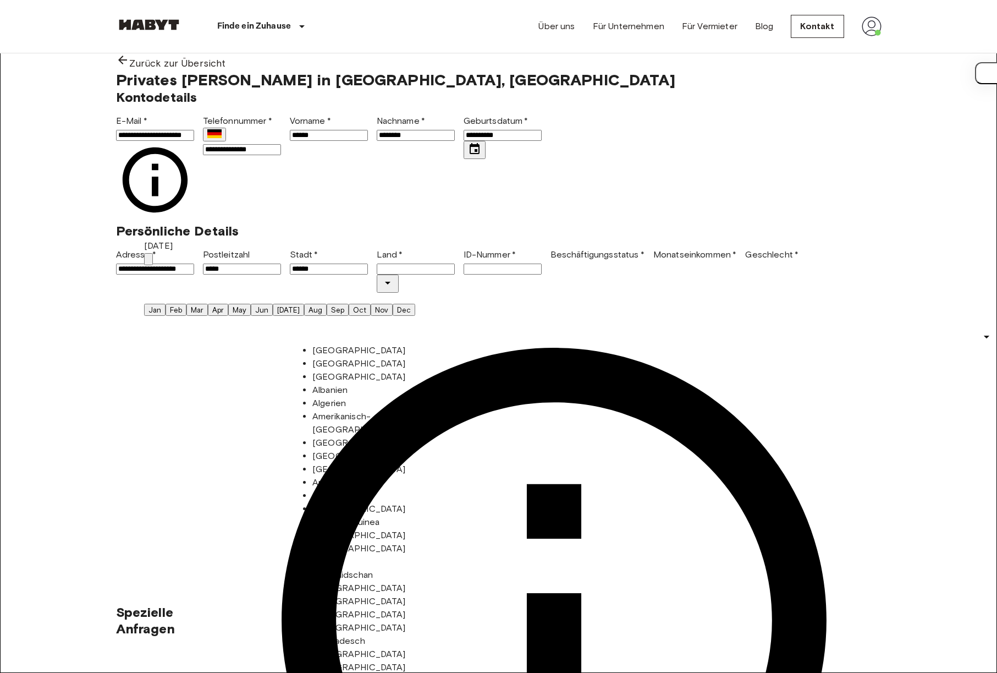
click at [208, 304] on button "Mar" at bounding box center [196, 310] width 21 height 12
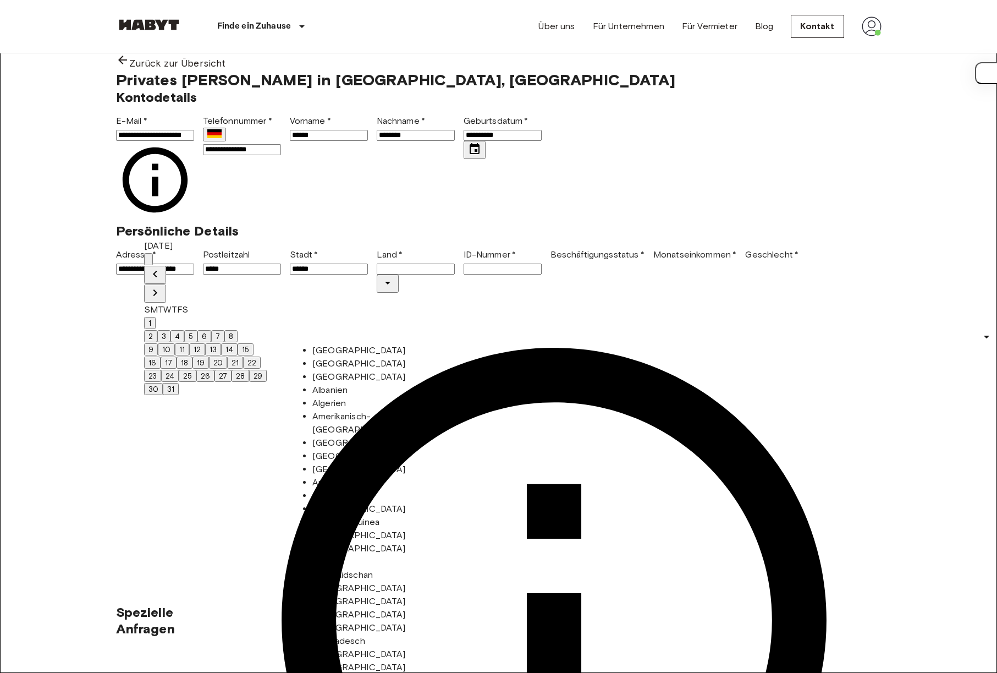
click at [189, 345] on button "11" at bounding box center [182, 349] width 14 height 12
click at [484, 223] on div "**********" at bounding box center [494, 151] width 774 height 142
click at [485, 393] on div "Spezielle Anfragen" at bounding box center [499, 620] width 766 height 654
click at [477, 293] on div "**********" at bounding box center [494, 253] width 774 height 79
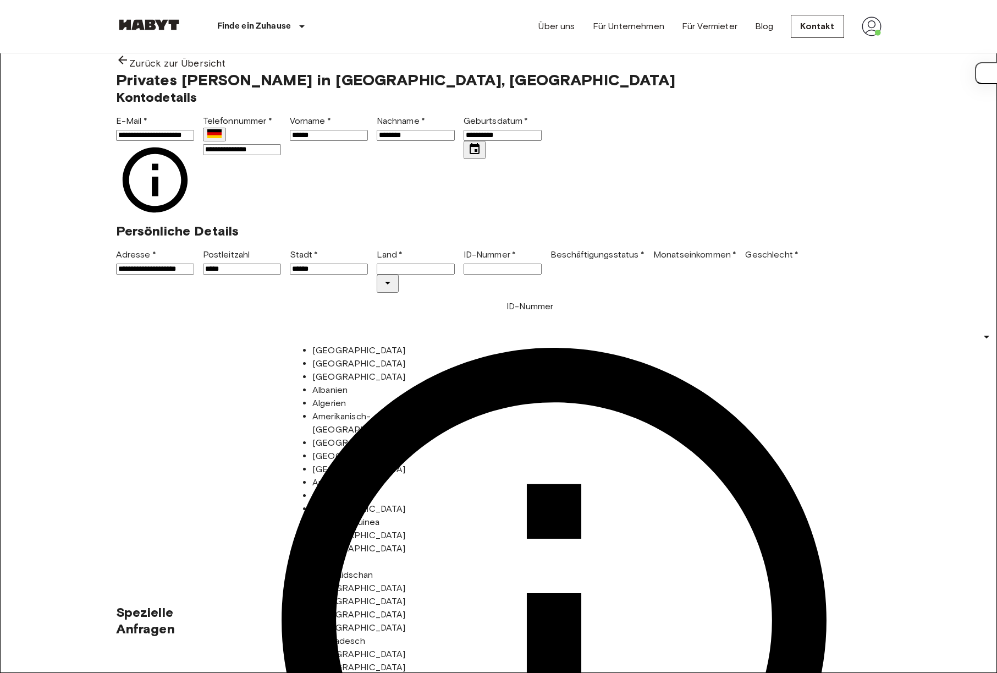
click at [476, 274] on input "ID-Nummer   *" at bounding box center [503, 268] width 78 height 11
click at [443, 391] on div "Spezielle Anfragen" at bounding box center [499, 620] width 766 height 654
click at [469, 223] on div "**********" at bounding box center [494, 151] width 774 height 142
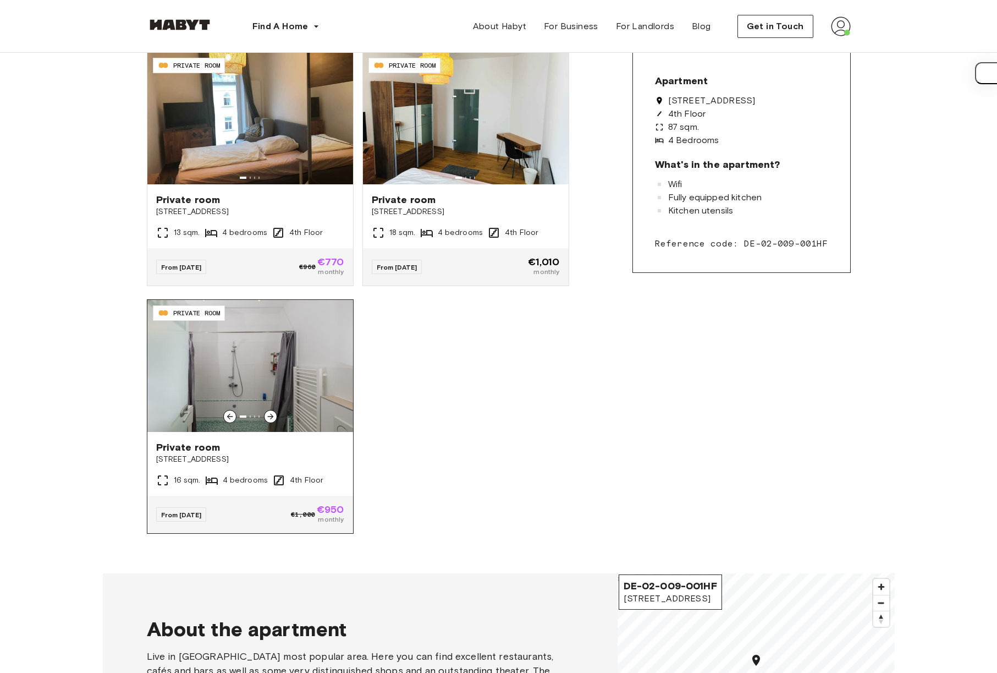
scroll to position [284, 0]
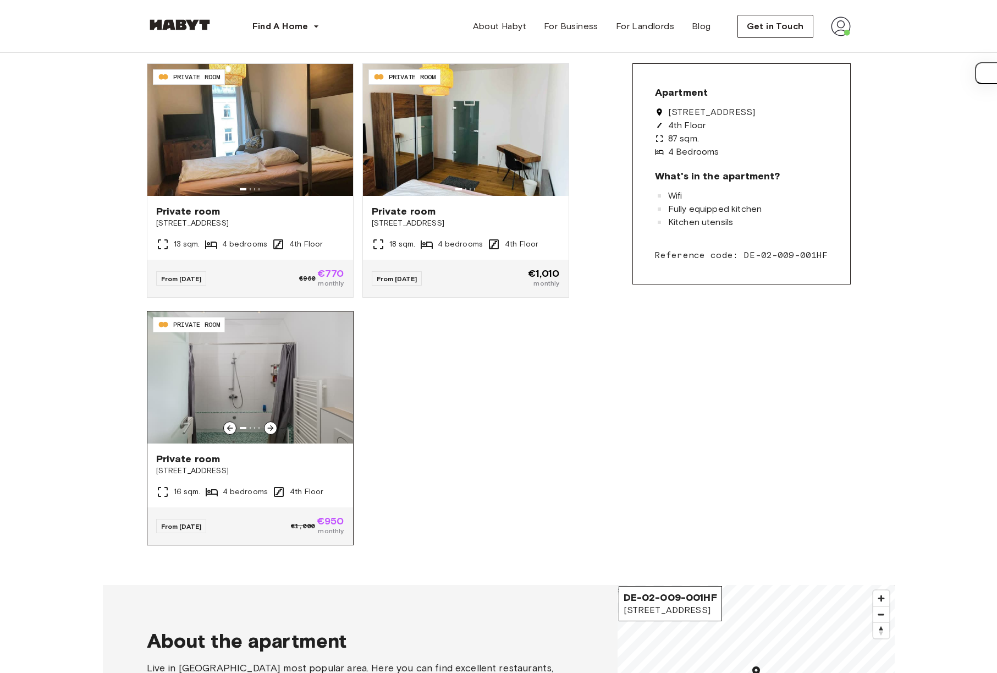
click at [300, 399] on img at bounding box center [250, 377] width 206 height 132
click at [381, 141] on img at bounding box center [466, 130] width 206 height 132
click at [414, 155] on img at bounding box center [466, 130] width 206 height 132
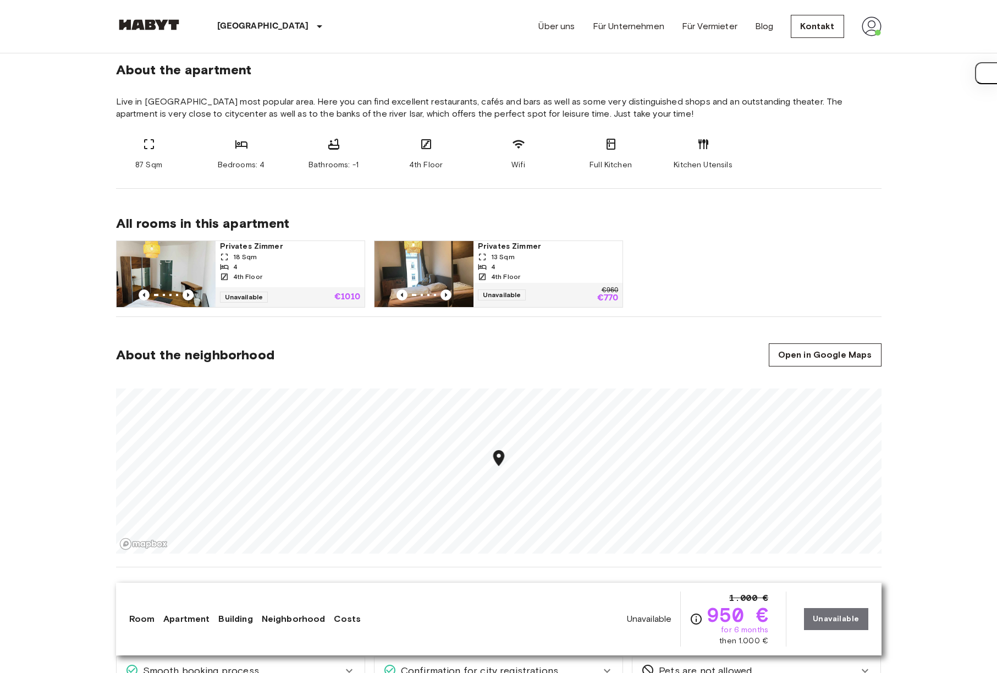
scroll to position [528, 0]
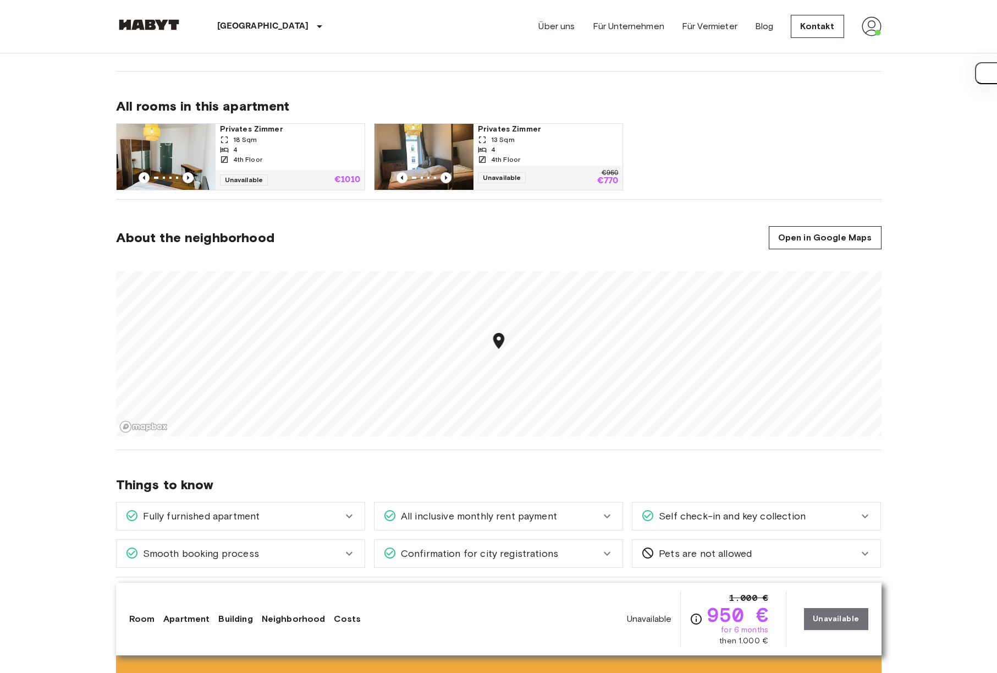
click at [423, 147] on img at bounding box center [424, 157] width 99 height 66
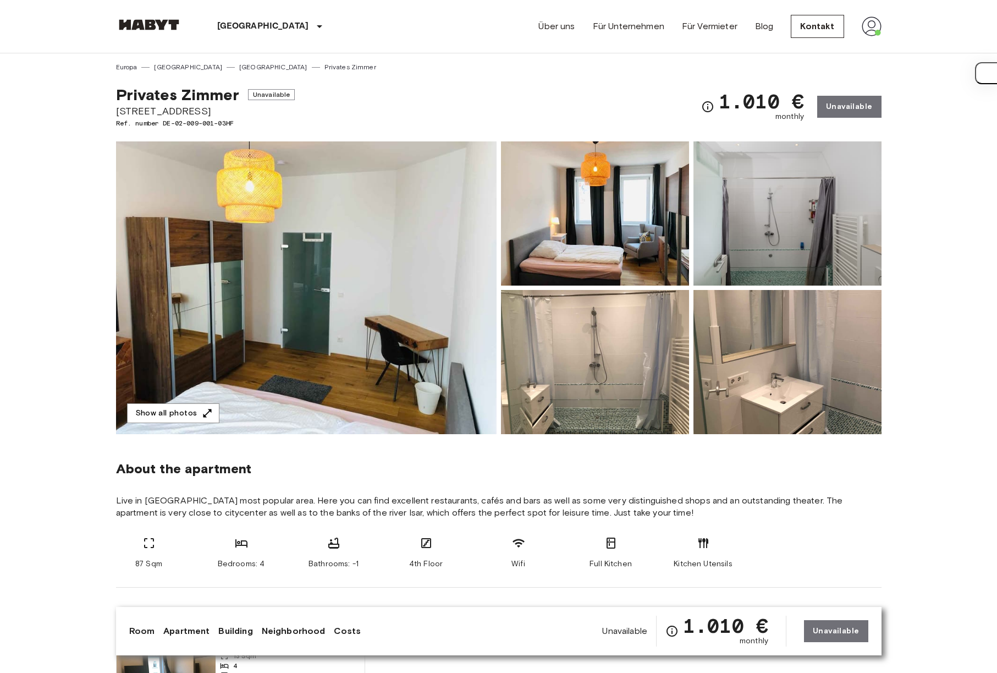
click at [220, 282] on img at bounding box center [306, 287] width 381 height 293
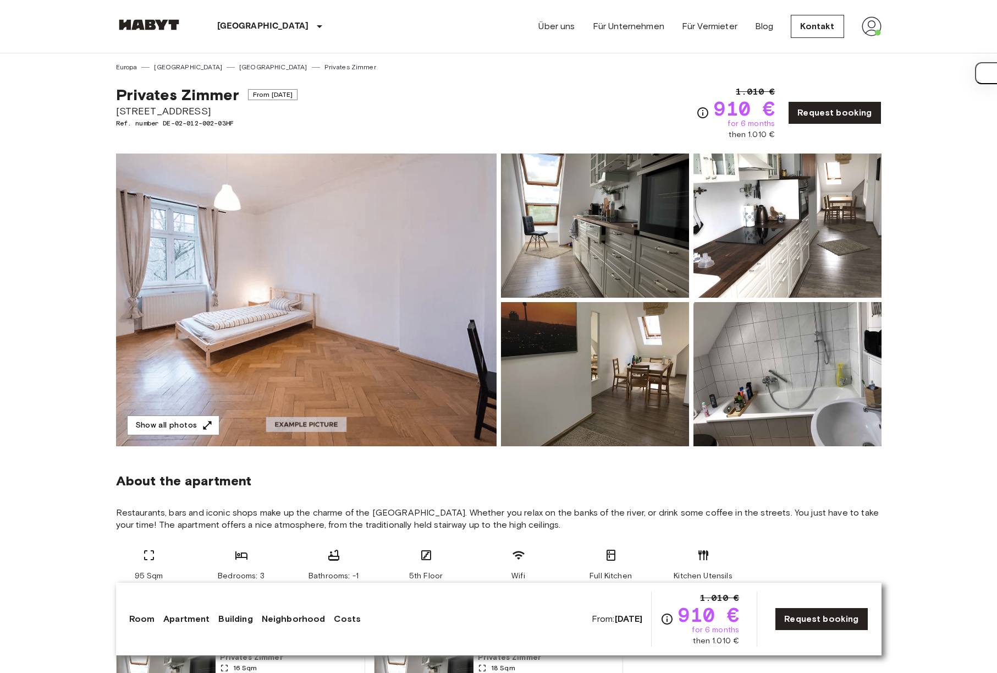
click at [139, 111] on span "Kapuzinerstraße 35" at bounding box center [207, 111] width 182 height 14
copy span "Kapuzinerstraße 35"
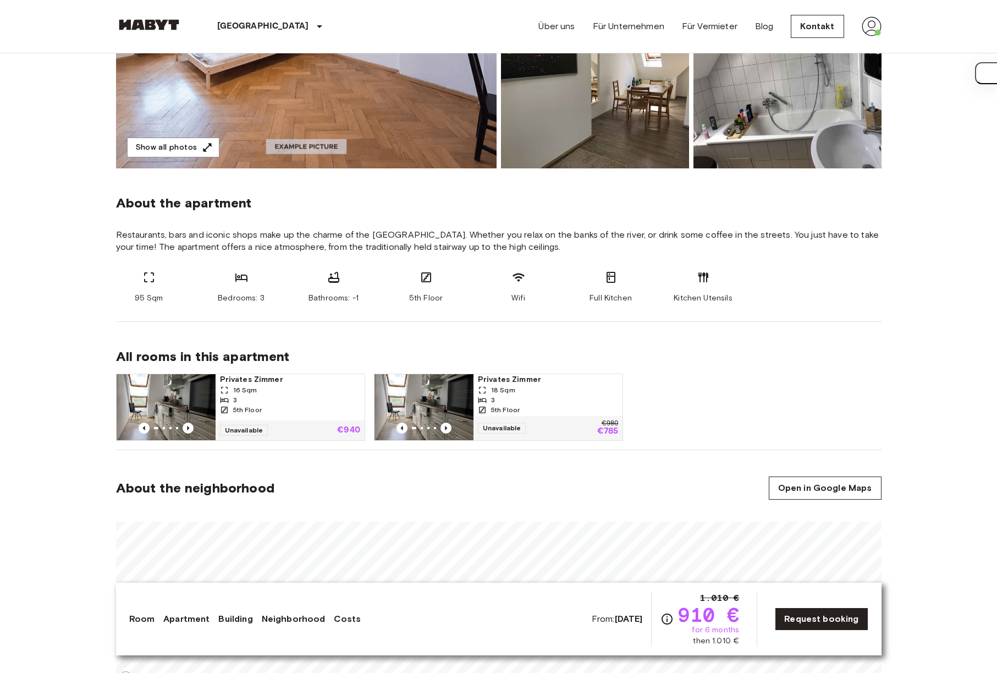
scroll to position [372, 0]
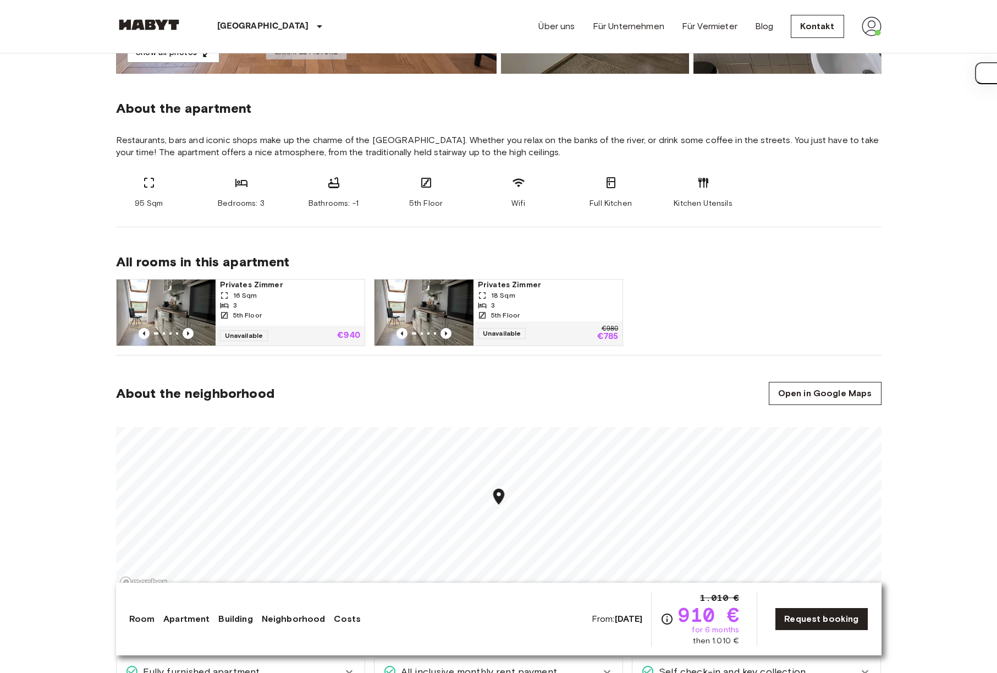
click at [425, 301] on img at bounding box center [424, 312] width 99 height 66
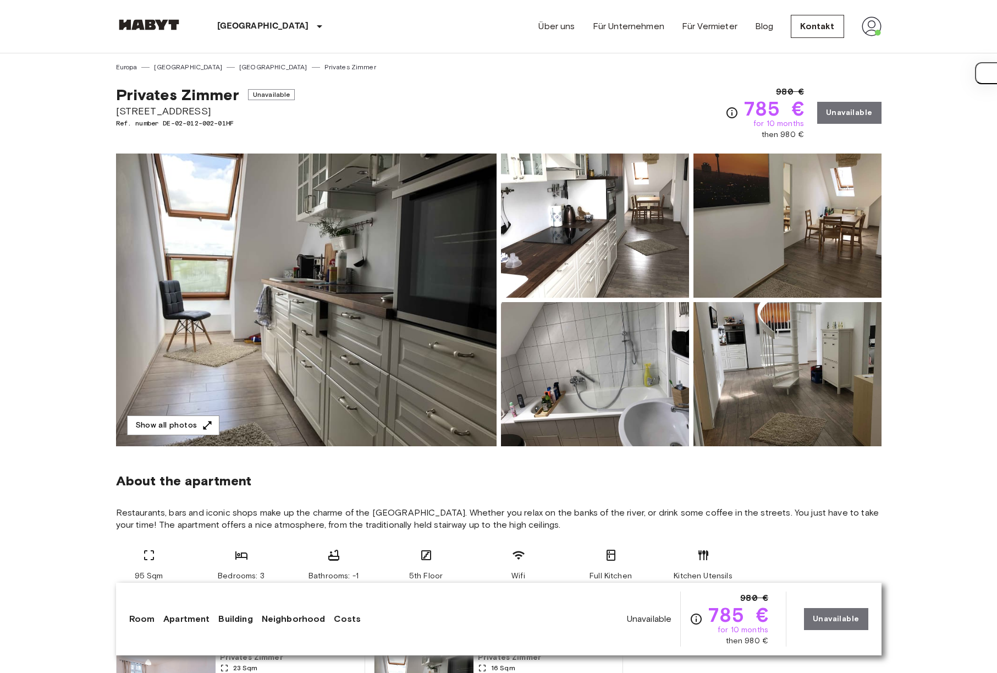
click at [425, 301] on img at bounding box center [306, 299] width 381 height 293
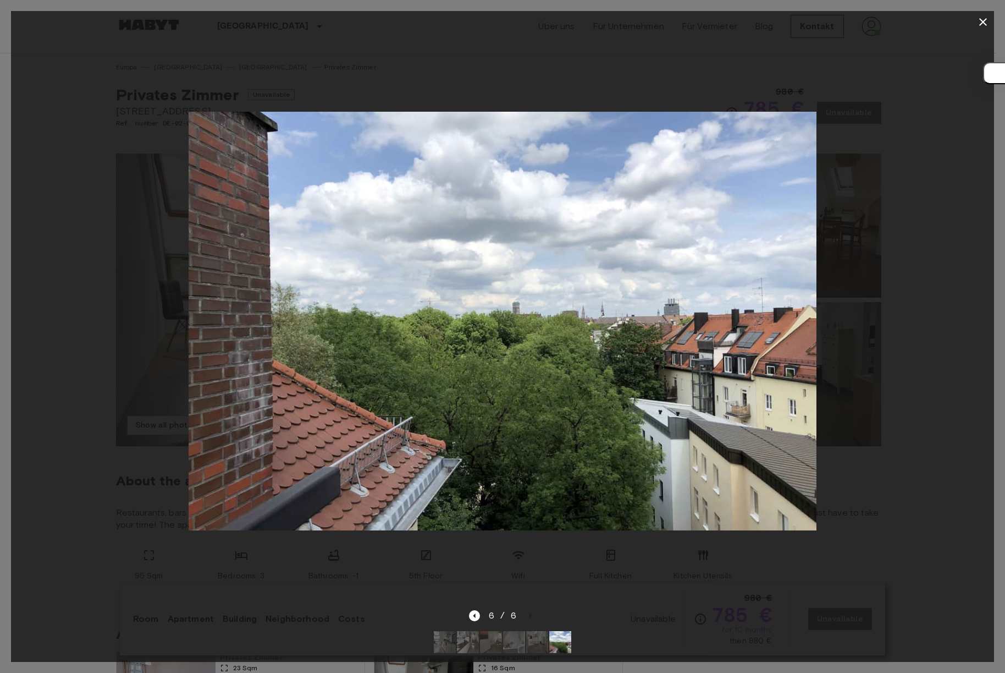
click at [868, 340] on div at bounding box center [502, 321] width 983 height 576
click at [890, 381] on div at bounding box center [502, 321] width 983 height 576
click at [910, 432] on div at bounding box center [502, 321] width 983 height 576
click at [982, 25] on icon "button" at bounding box center [983, 21] width 13 height 13
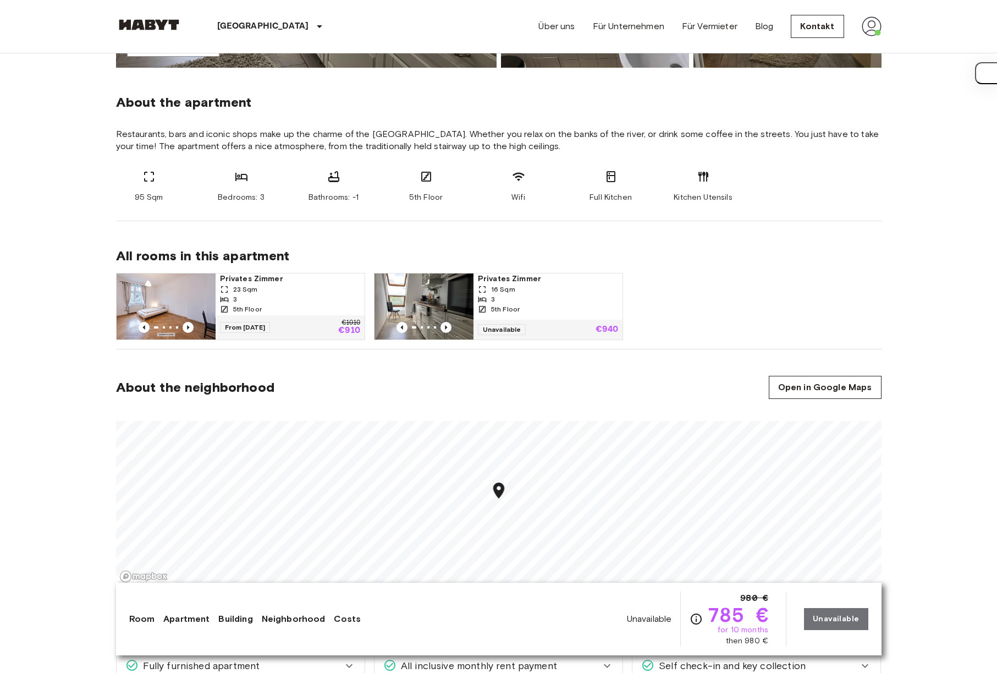
scroll to position [511, 0]
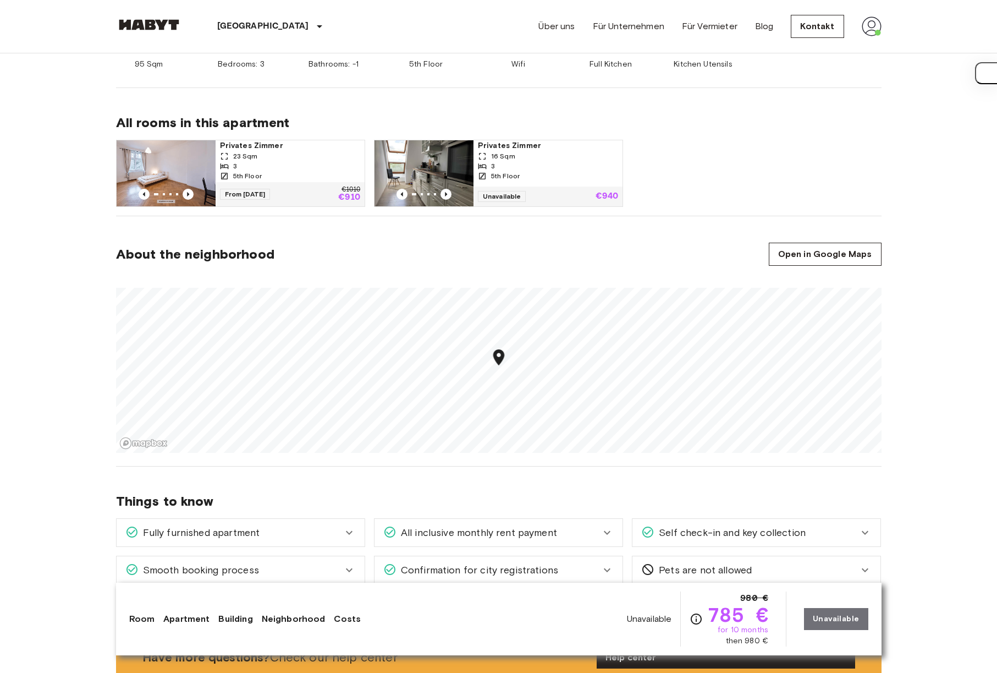
click at [438, 156] on img at bounding box center [424, 173] width 99 height 66
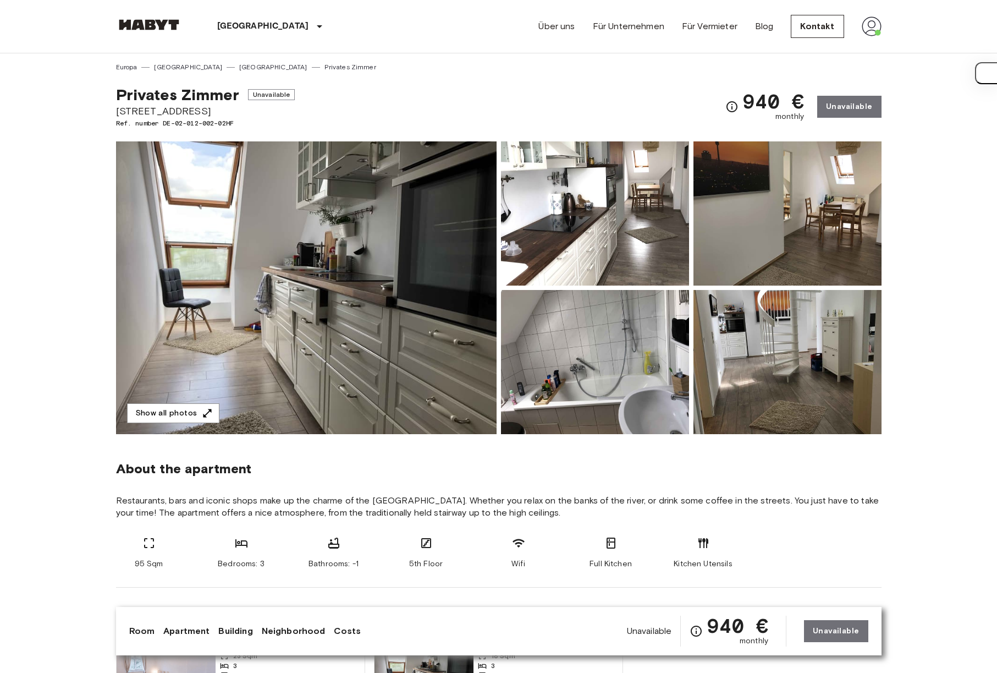
click at [566, 200] on img at bounding box center [595, 213] width 188 height 144
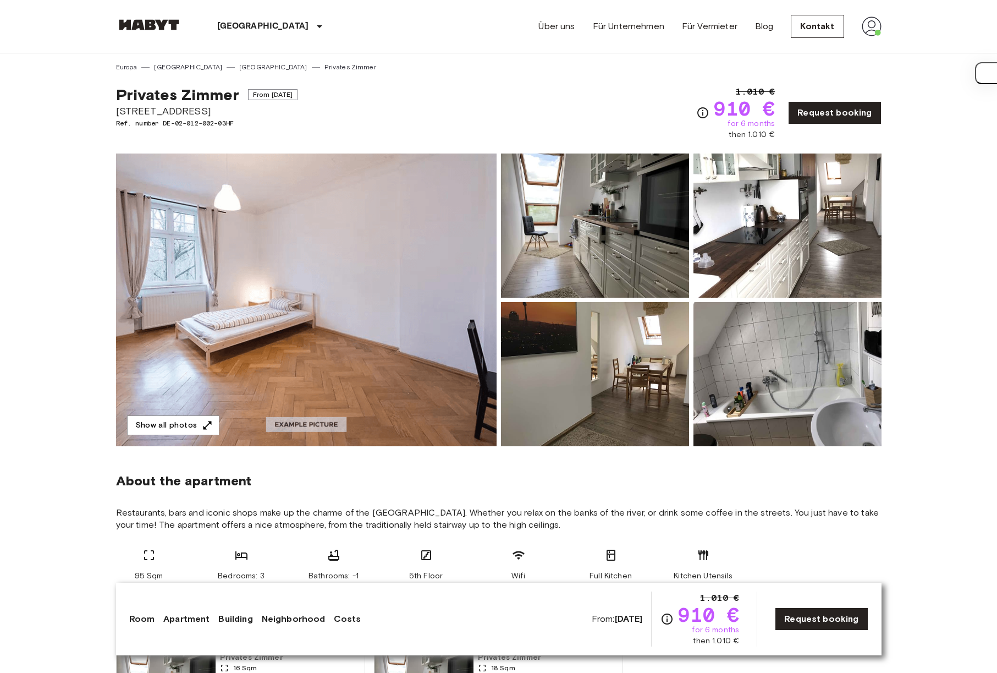
click at [244, 223] on img at bounding box center [306, 299] width 381 height 293
click at [466, 114] on div "Privates [PERSON_NAME] From [DATE] [STREET_ADDRESS]. number DE-02-012-002-03HF …" at bounding box center [499, 106] width 766 height 68
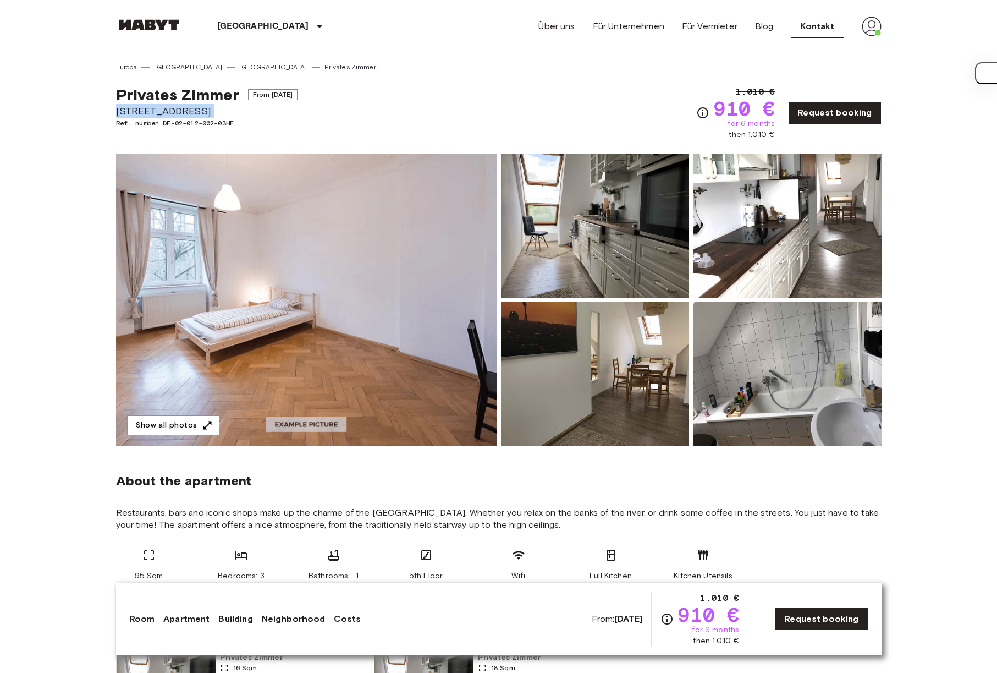
click at [466, 114] on div "Privates [PERSON_NAME] From [DATE] [STREET_ADDRESS]. number DE-02-012-002-03HF …" at bounding box center [499, 106] width 766 height 68
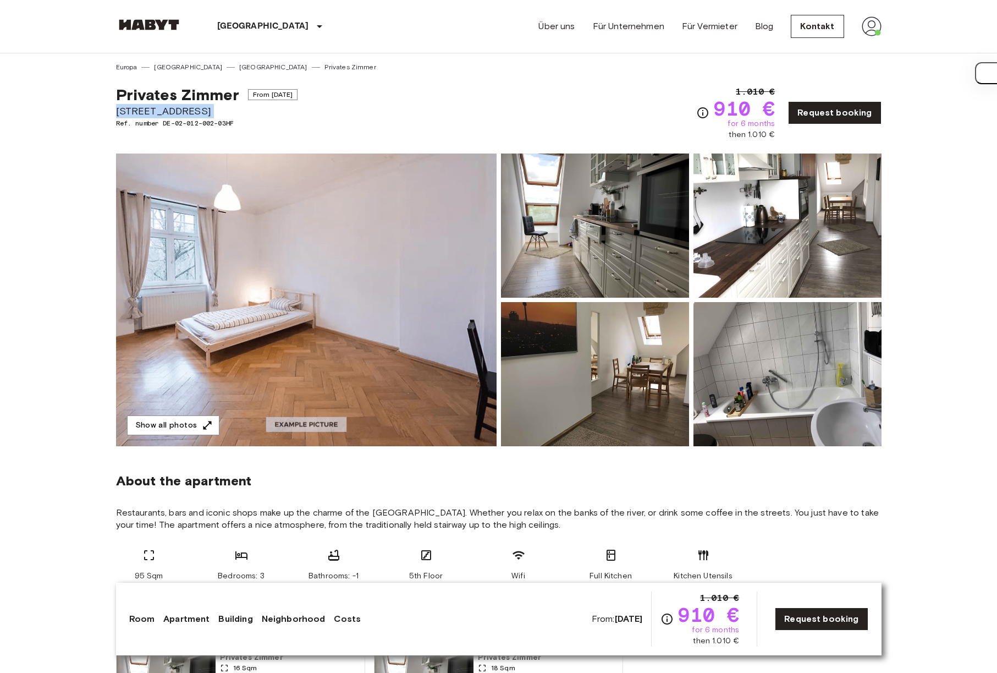
click at [466, 115] on div "Privates [PERSON_NAME] From [DATE] [STREET_ADDRESS]. number DE-02-012-002-03HF …" at bounding box center [499, 106] width 766 height 68
click at [440, 131] on div "Privates [PERSON_NAME] From [DATE] [STREET_ADDRESS]. number DE-02-012-002-03HF …" at bounding box center [499, 106] width 766 height 68
click at [194, 121] on span "Ref. number DE-02-012-002-03HF" at bounding box center [207, 123] width 182 height 10
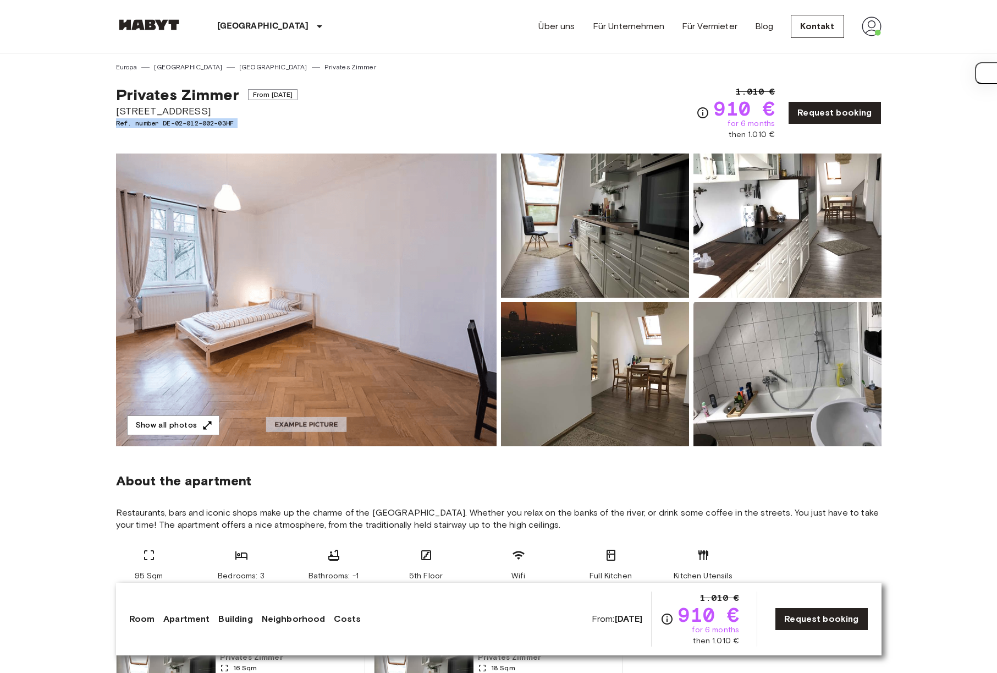
click at [195, 121] on span "Ref. number DE-02-012-002-03HF" at bounding box center [207, 123] width 182 height 10
click at [259, 133] on div "Privates [PERSON_NAME] From [DATE] [STREET_ADDRESS]. number DE-02-012-002-03HF" at bounding box center [207, 112] width 182 height 55
